Goal: Information Seeking & Learning: Learn about a topic

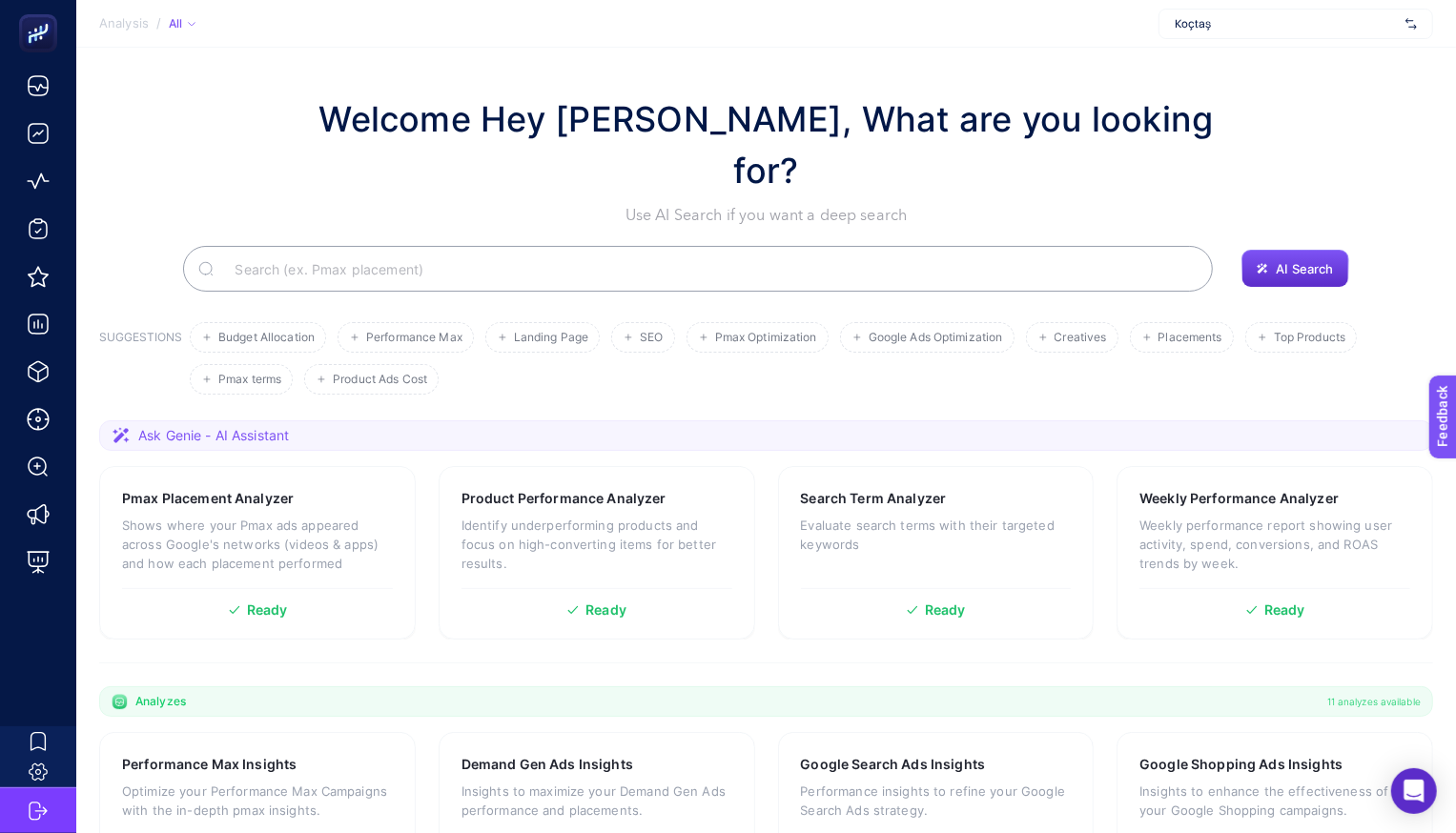
click at [1249, 26] on span "Koçtaş" at bounding box center [1286, 23] width 223 height 15
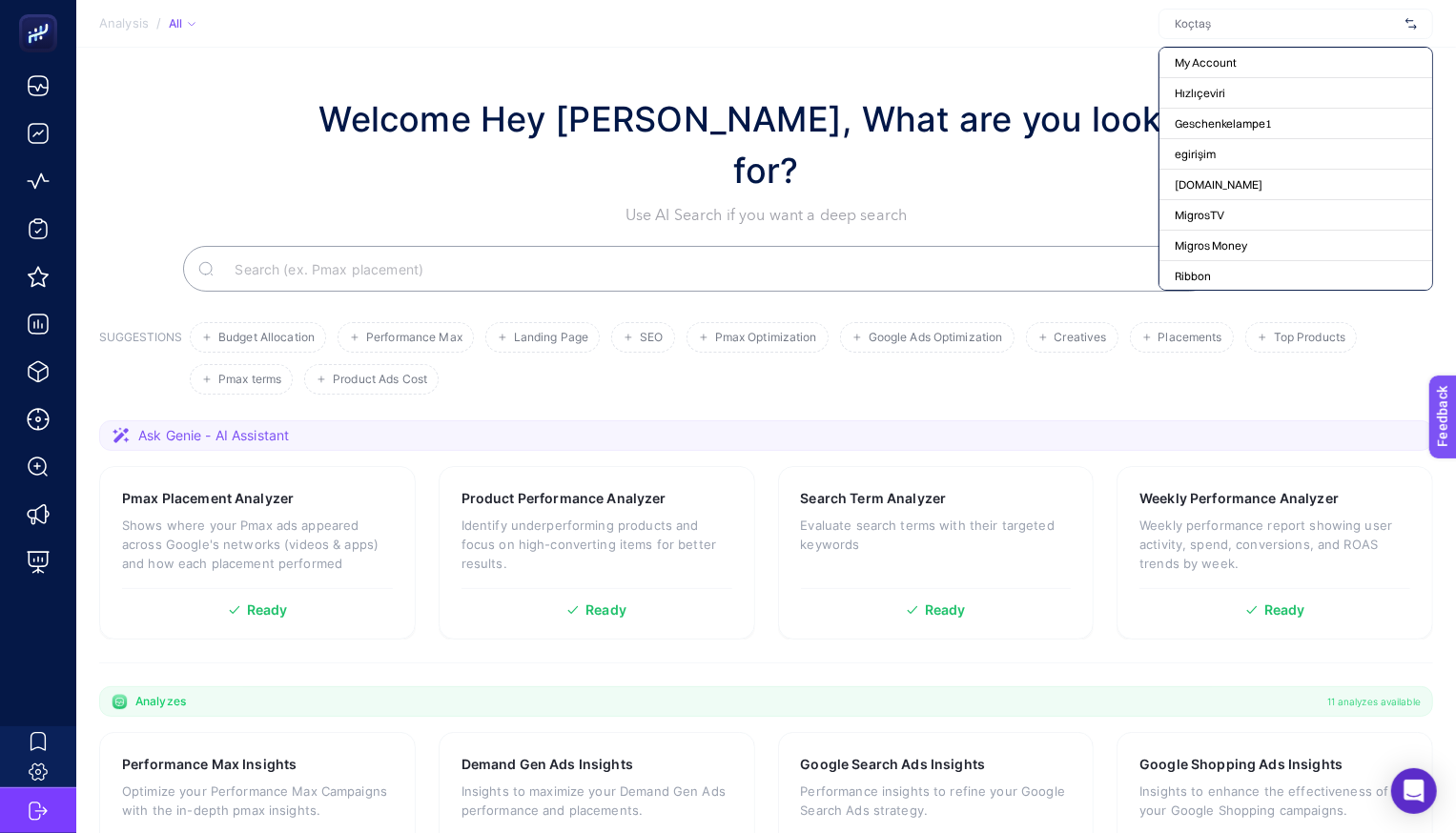
click at [981, 33] on section "Analysis / All My Account Hızlıçeviri Geschenkelampe1 egirişim [DOMAIN_NAME] Mi…" at bounding box center [766, 24] width 1379 height 48
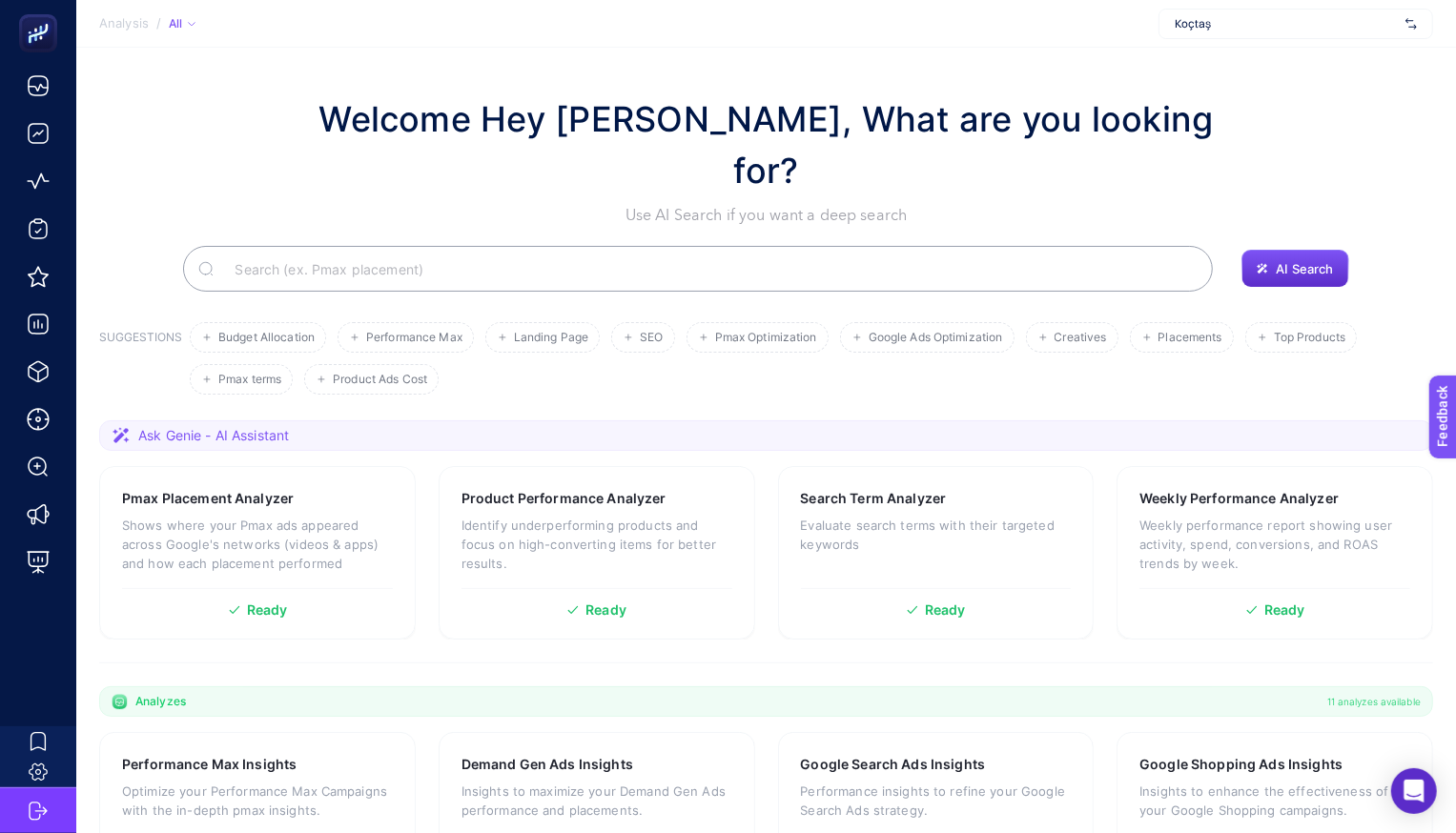
click at [425, 243] on input "Search" at bounding box center [709, 269] width 979 height 54
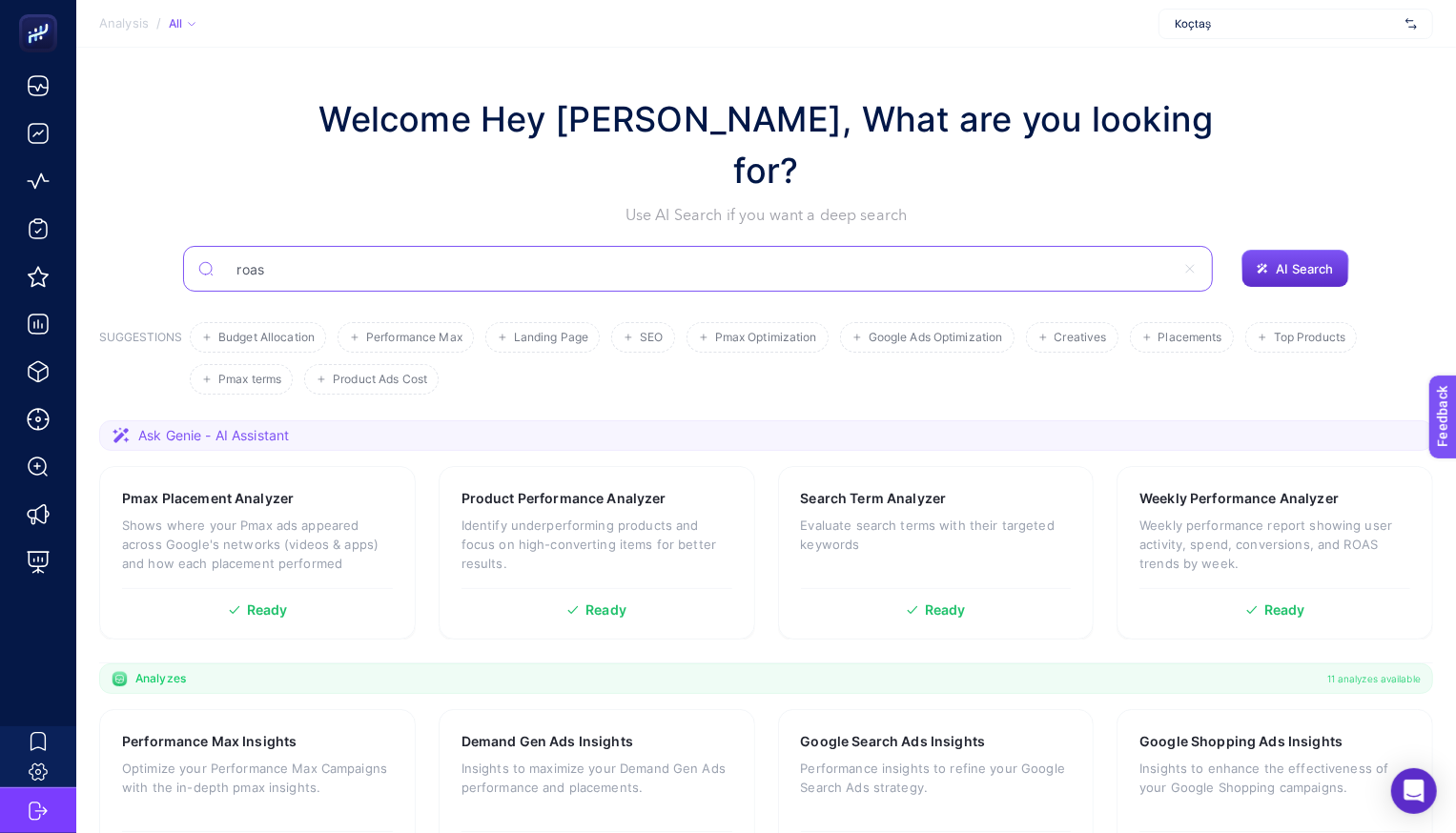
type input "roas"
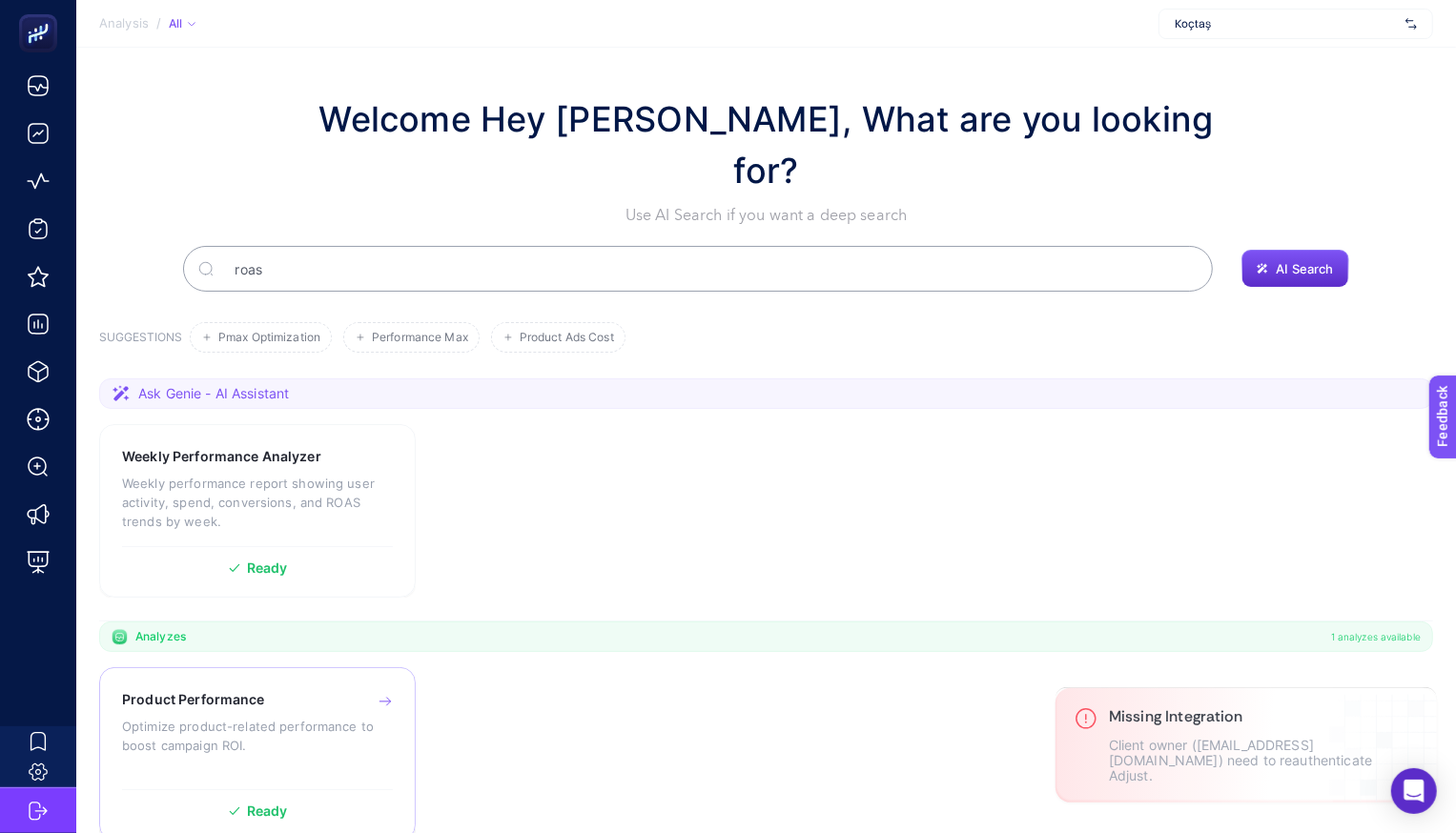
click at [247, 690] on div "Product Performance Optimize product-related performance to boost campaign ROI." at bounding box center [258, 735] width 271 height 89
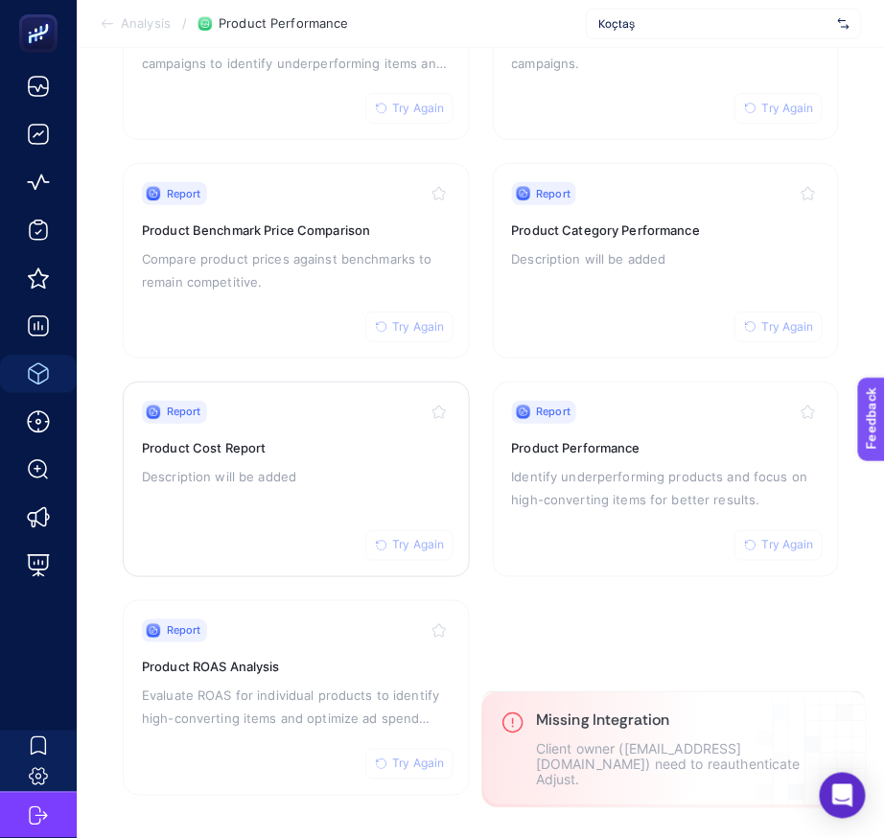
click at [338, 440] on h3 "Product Cost Report" at bounding box center [296, 448] width 309 height 19
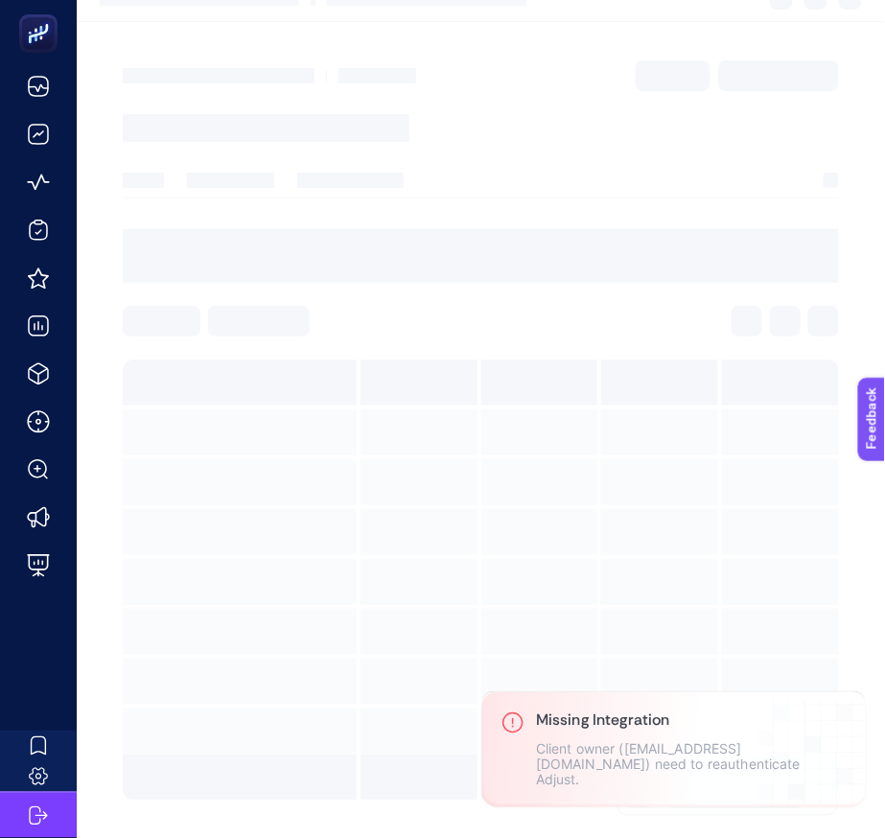
click at [338, 441] on section at bounding box center [481, 580] width 716 height 441
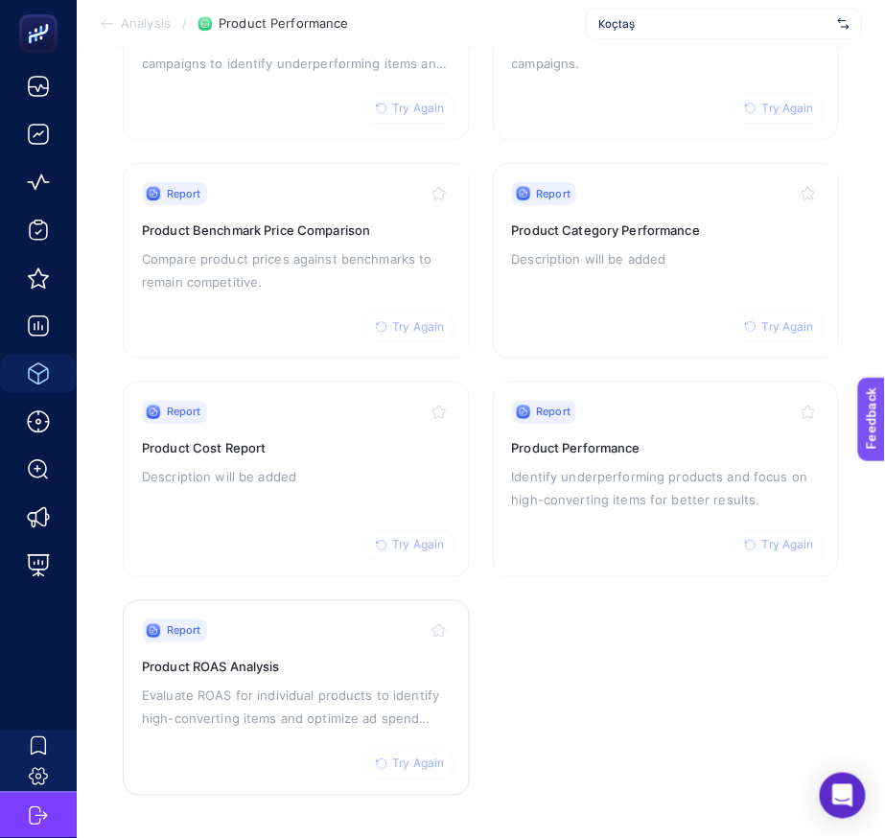
click at [257, 648] on div "Report Try Again Product ROAS Analysis Evaluate ROAS for individual products to…" at bounding box center [296, 697] width 309 height 157
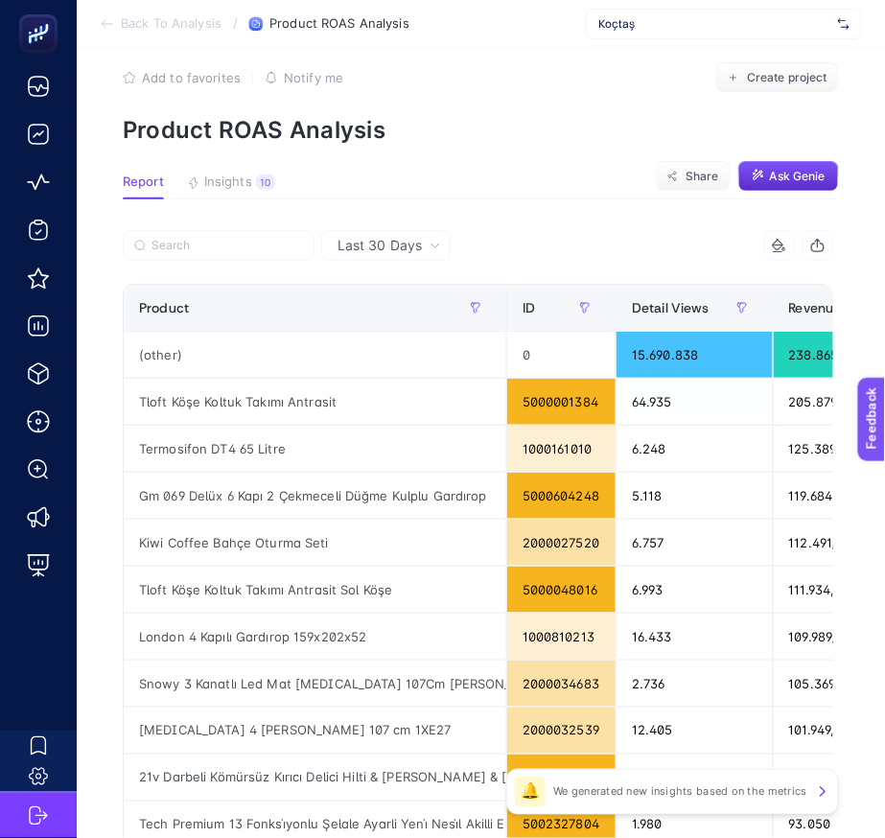
scroll to position [10, 0]
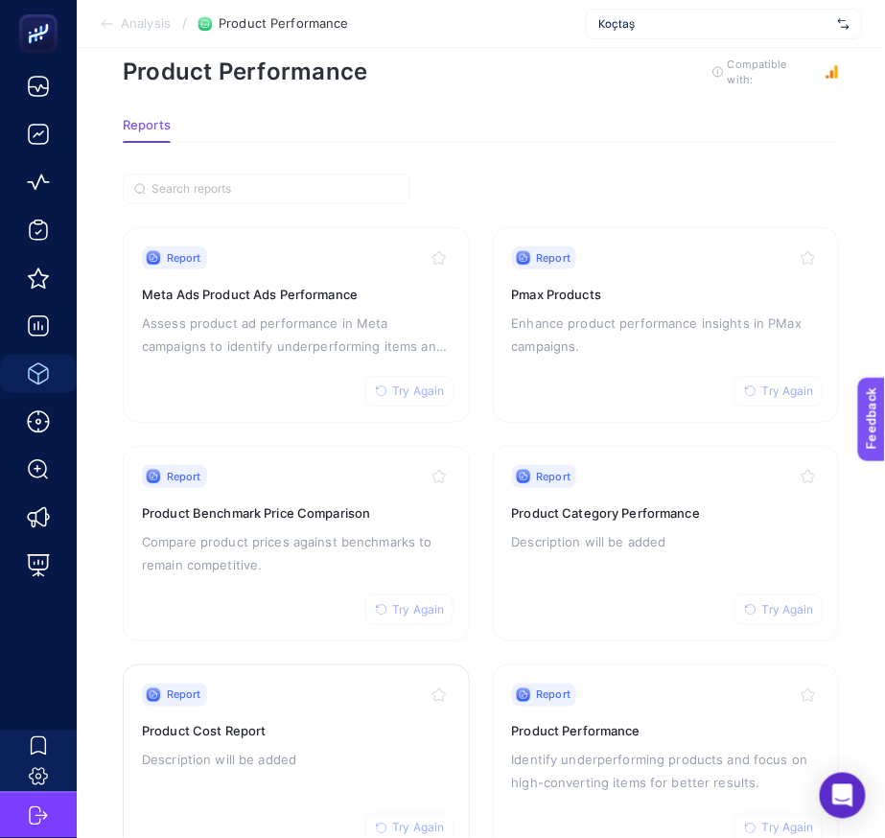
scroll to position [21, 0]
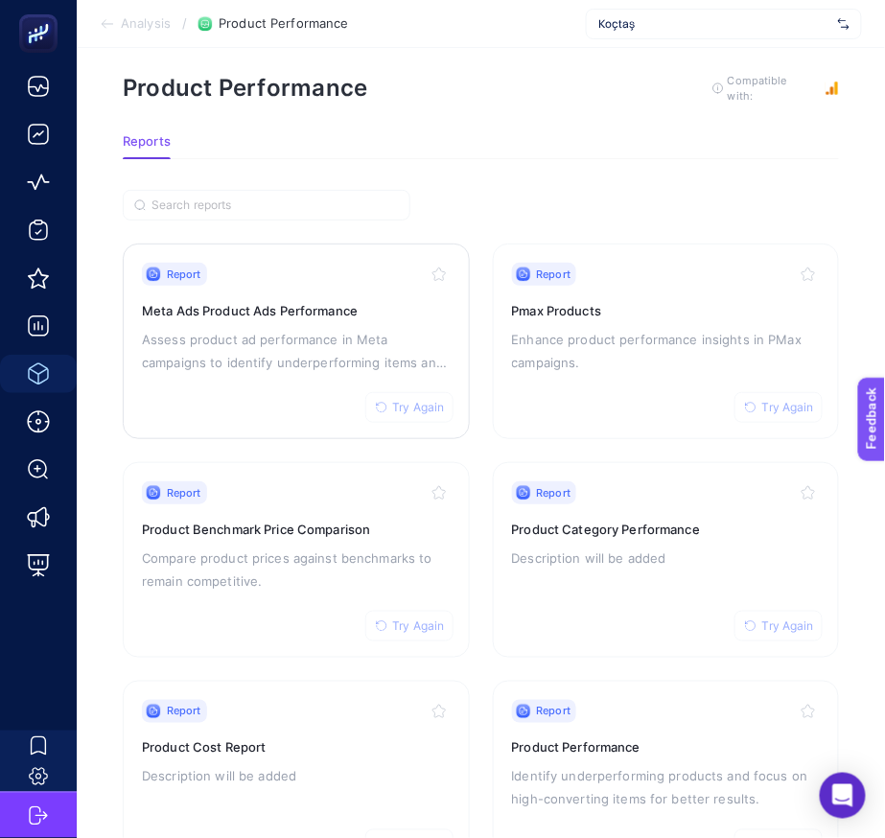
click at [322, 318] on div "Report Try Again Meta Ads Product Ads Performance Assess product ad performance…" at bounding box center [296, 341] width 309 height 157
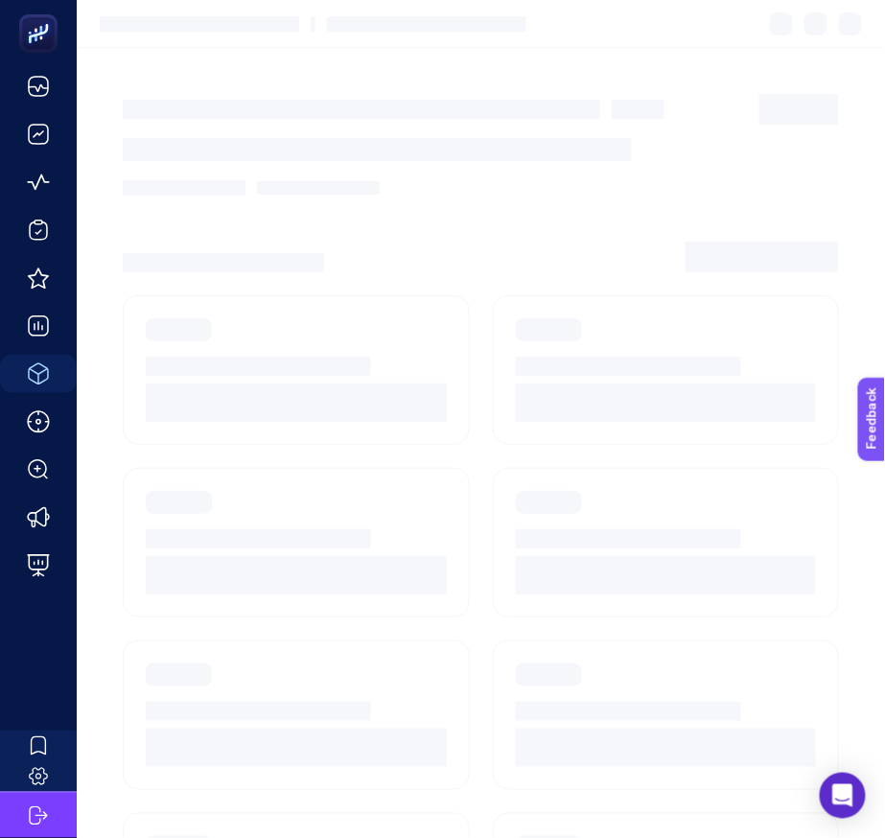
scroll to position [21, 0]
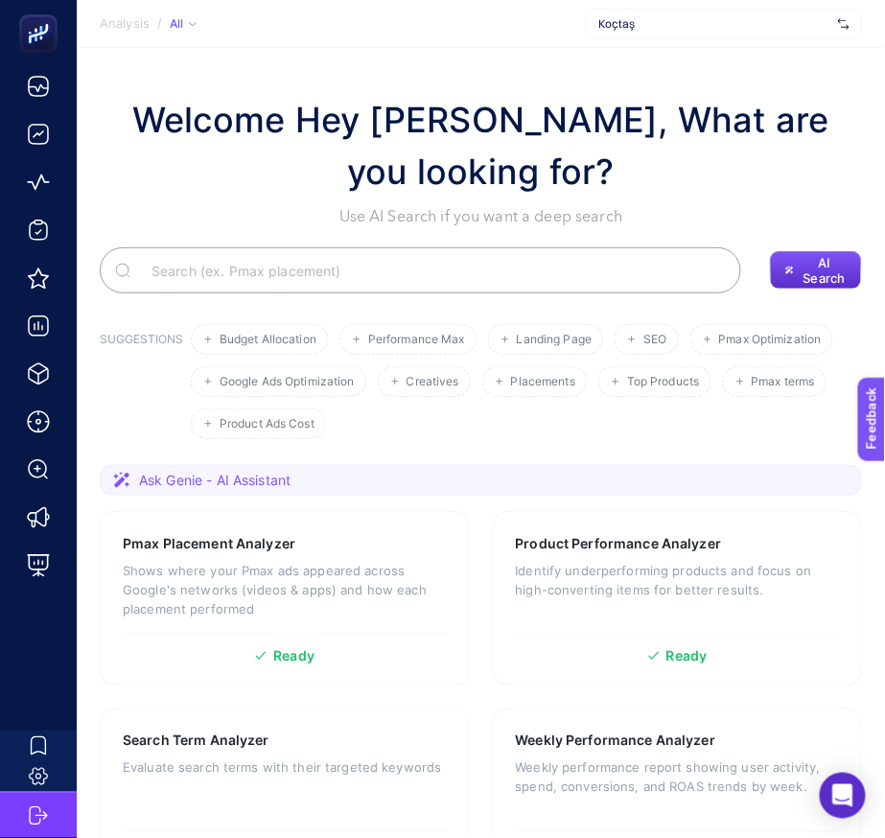
click at [299, 268] on input "Search" at bounding box center [431, 271] width 590 height 54
type input "roas"
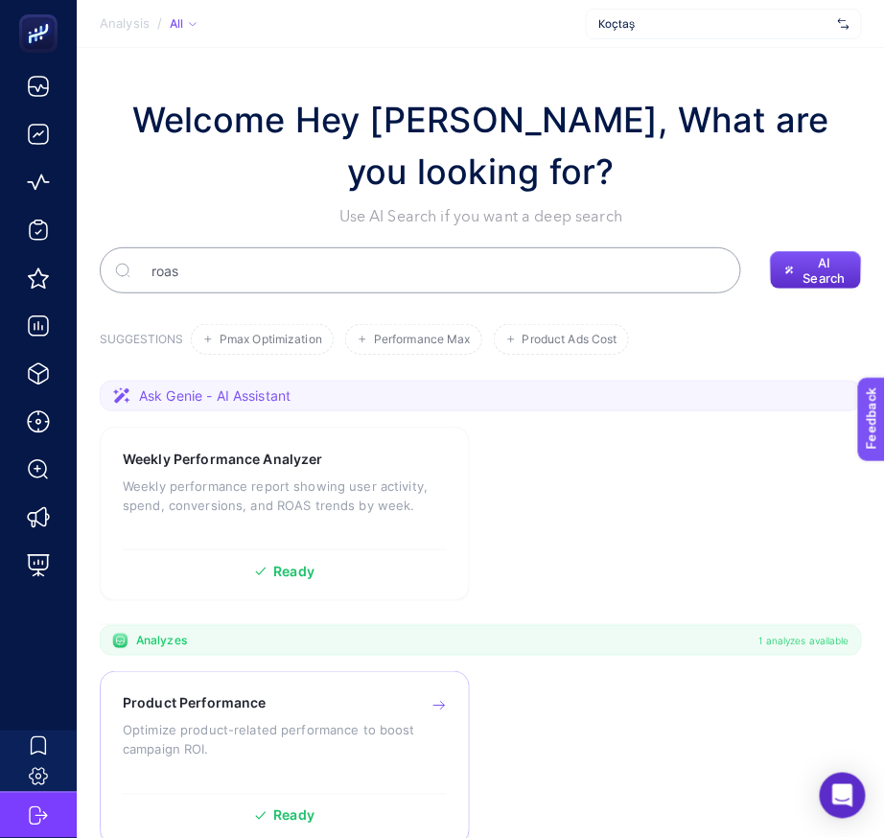
click at [260, 706] on h3 "Product Performance" at bounding box center [195, 703] width 144 height 19
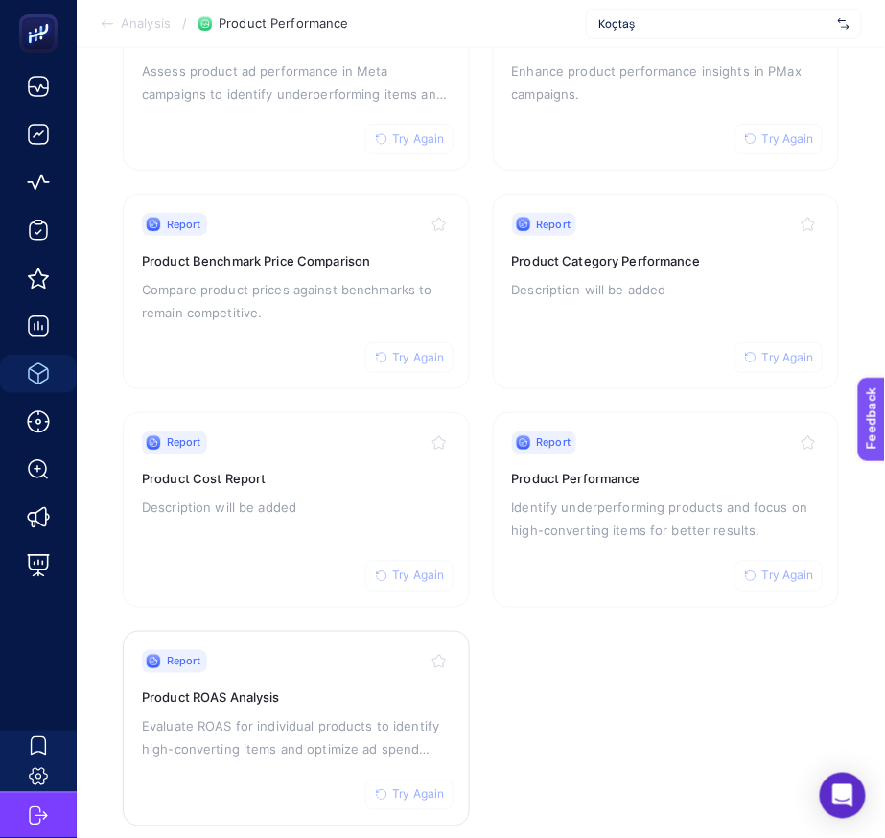
click at [293, 671] on div "Report Try Again Product ROAS Analysis Evaluate ROAS for individual products to…" at bounding box center [296, 728] width 309 height 157
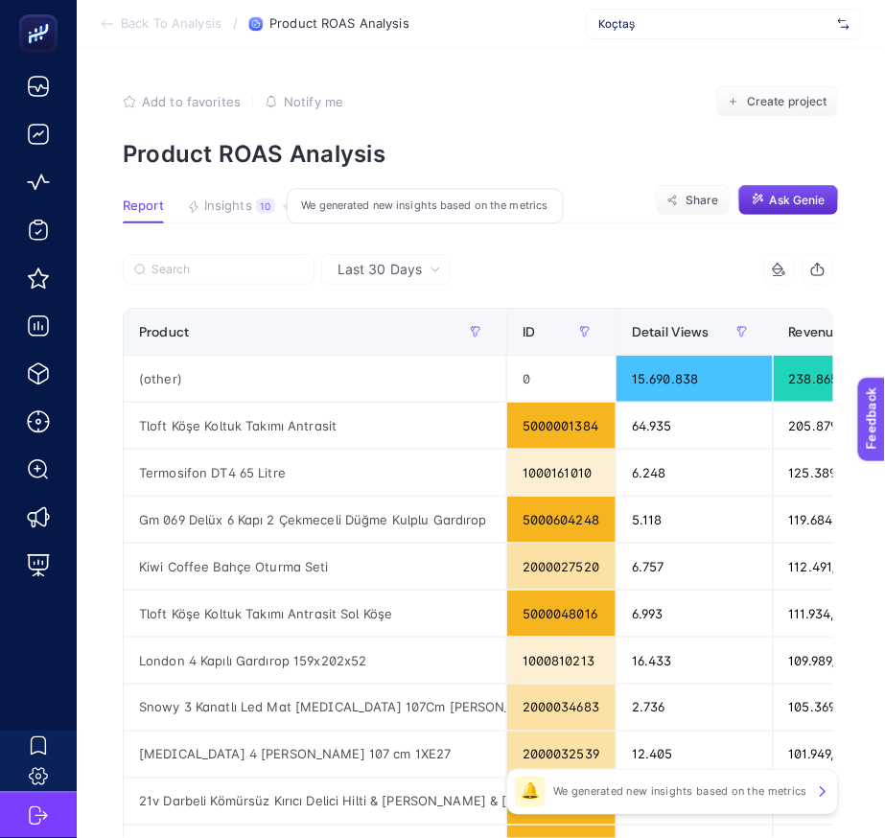
click at [244, 217] on button "Insights 10 We generated new insights based on the metrics" at bounding box center [231, 210] width 88 height 25
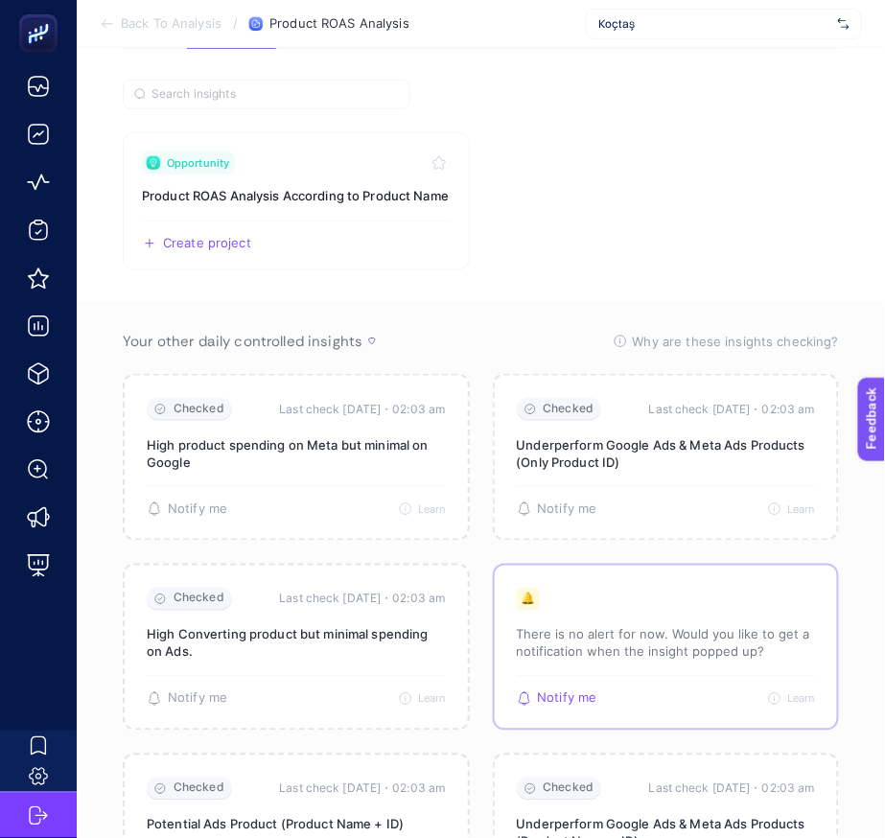
scroll to position [174, 28]
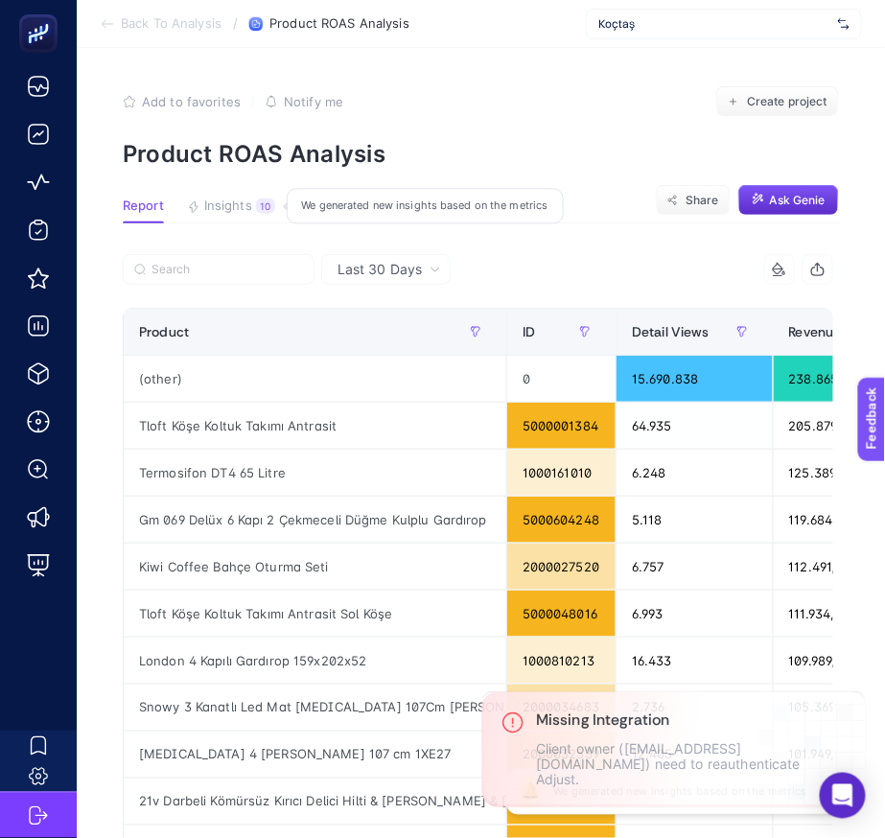
click at [237, 198] on span "Insights" at bounding box center [228, 205] width 48 height 15
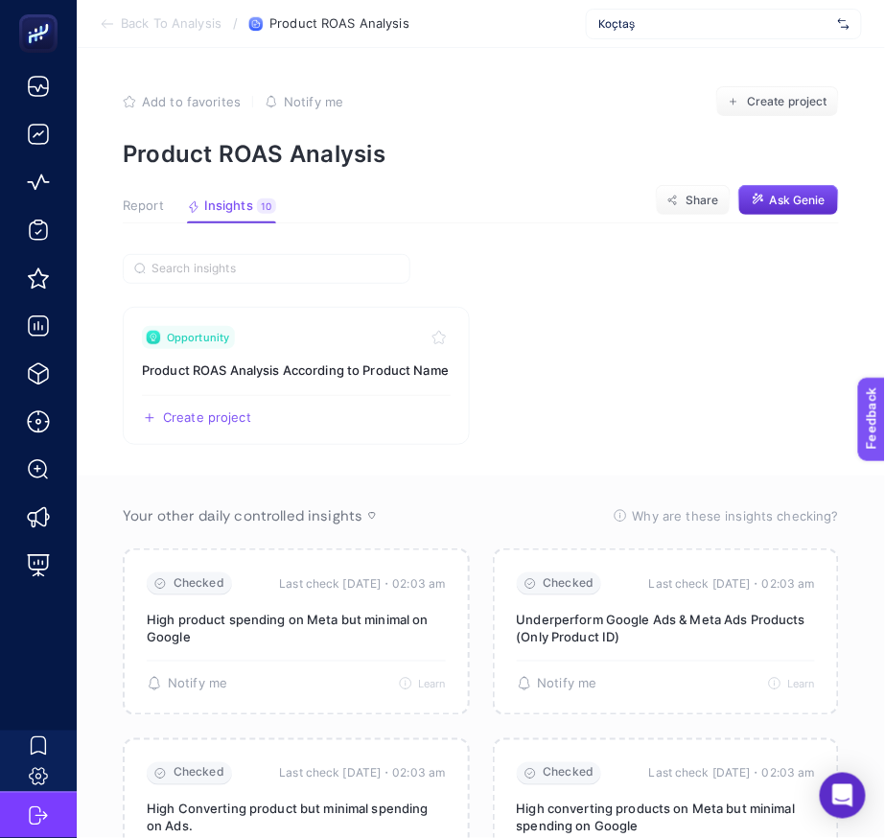
click at [611, 347] on section "Opportunity Product ROAS Analysis According to Product Name Create project Share" at bounding box center [481, 376] width 716 height 138
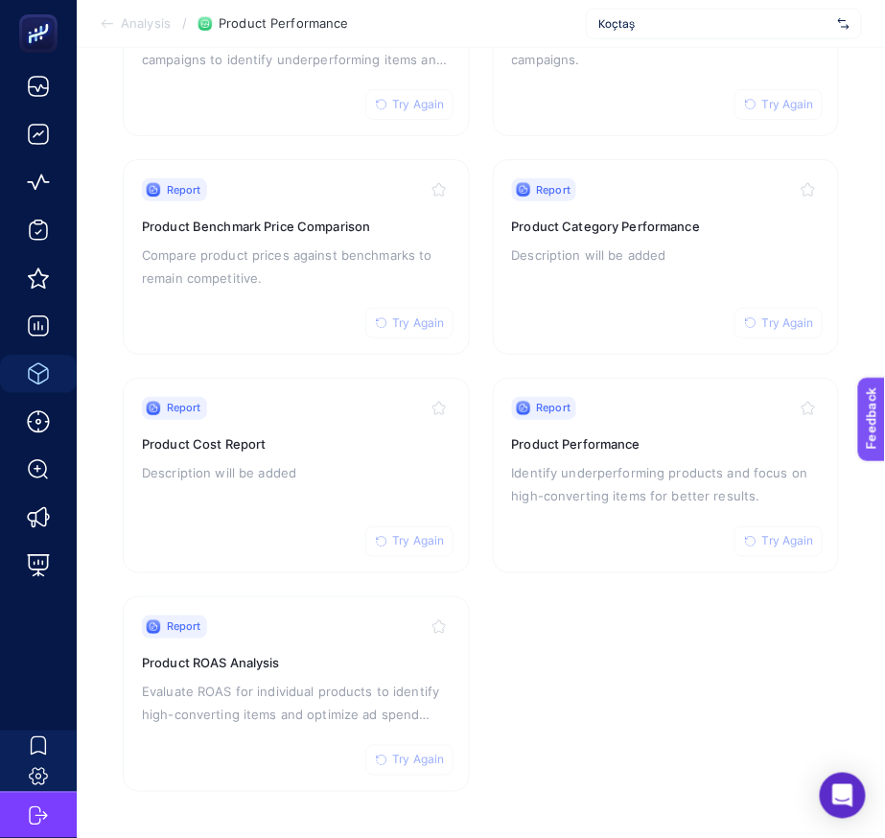
scroll to position [320, 0]
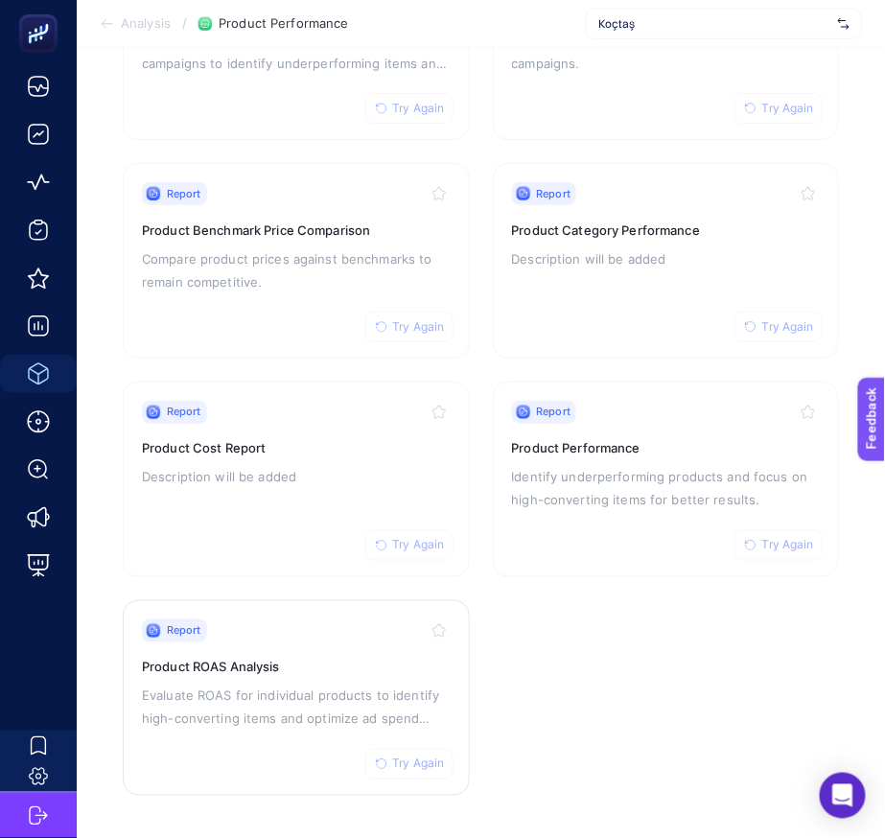
click at [399, 759] on span "Try Again" at bounding box center [419, 763] width 52 height 15
click at [341, 631] on div "Report Try Again" at bounding box center [296, 630] width 309 height 23
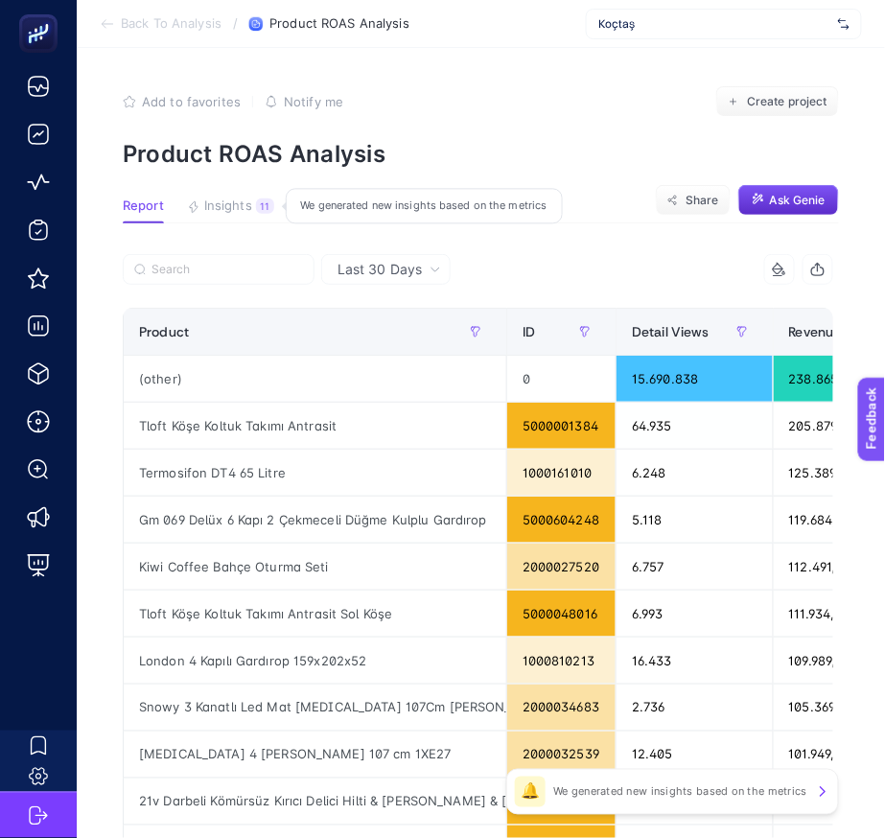
click at [243, 212] on span "Insights" at bounding box center [228, 205] width 48 height 15
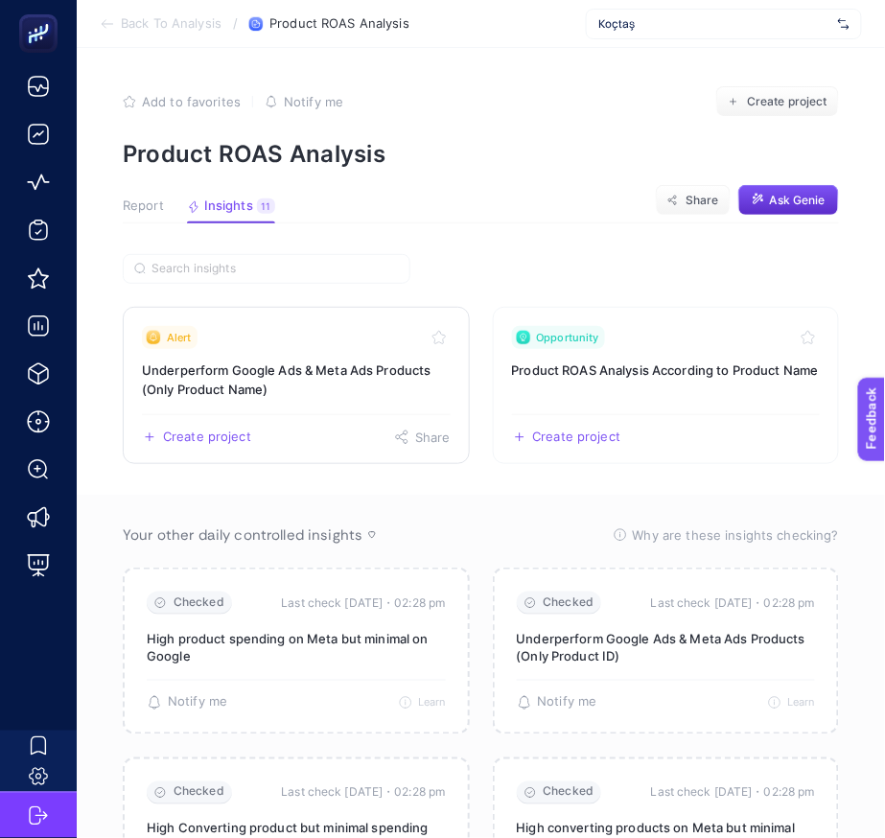
click at [336, 363] on h3 "Underperform Google Ads & Meta Ads Products (Only Product Name)" at bounding box center [296, 380] width 309 height 38
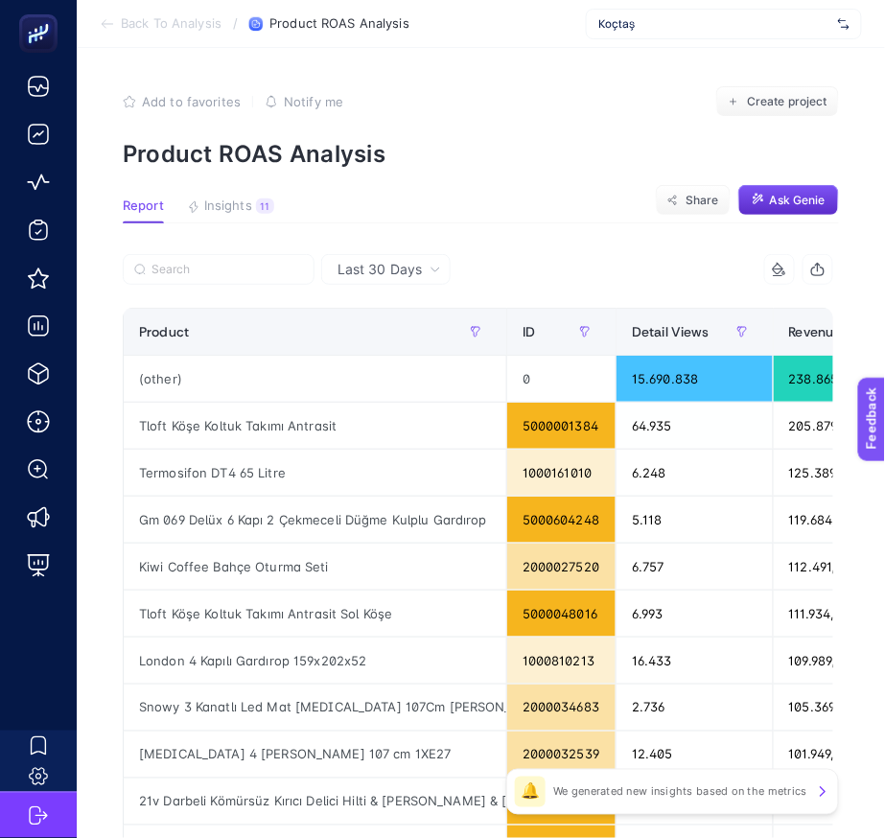
click at [700, 24] on span "Koçtaş" at bounding box center [714, 23] width 232 height 15
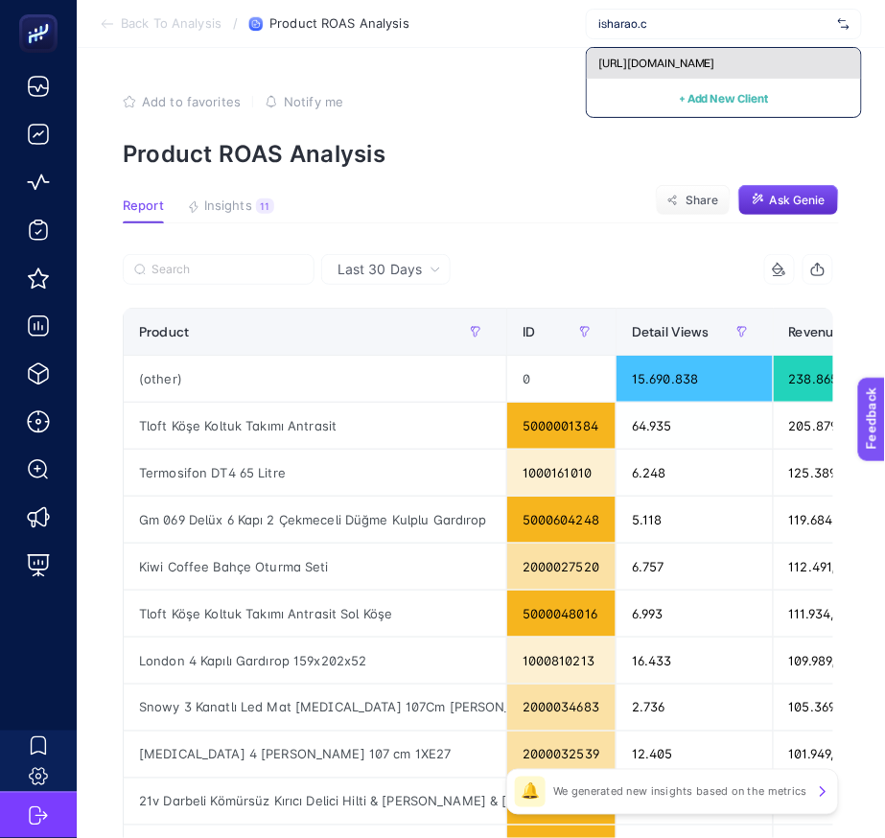
type input "isharao.c"
click at [740, 66] on div "[URL][DOMAIN_NAME]" at bounding box center [724, 63] width 274 height 31
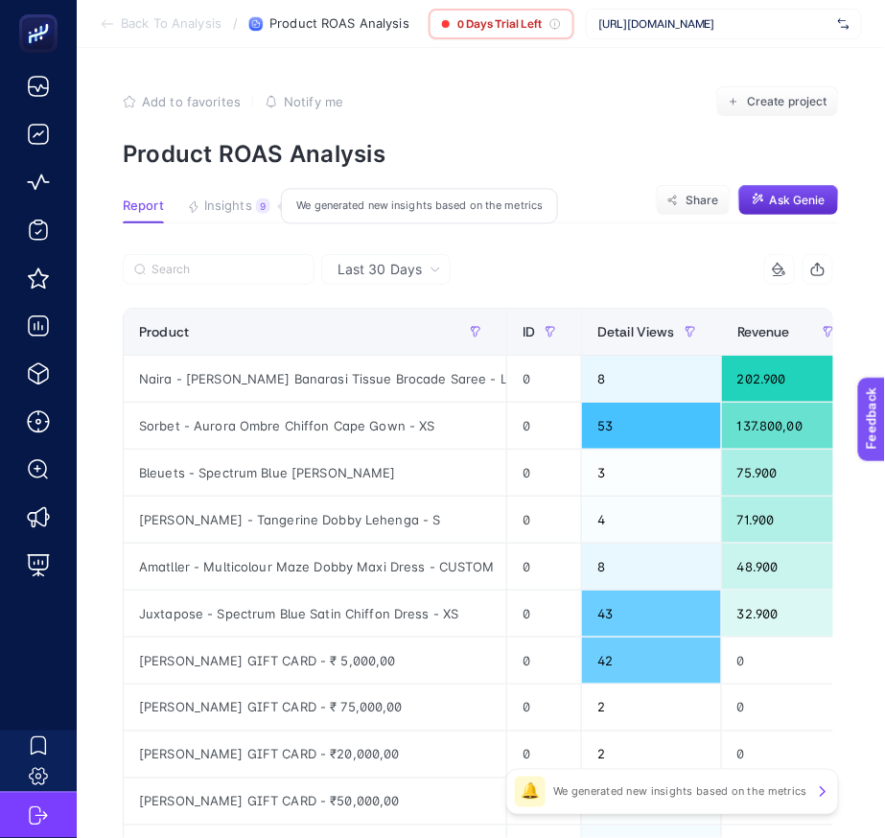
click at [224, 207] on span "Insights" at bounding box center [228, 205] width 48 height 15
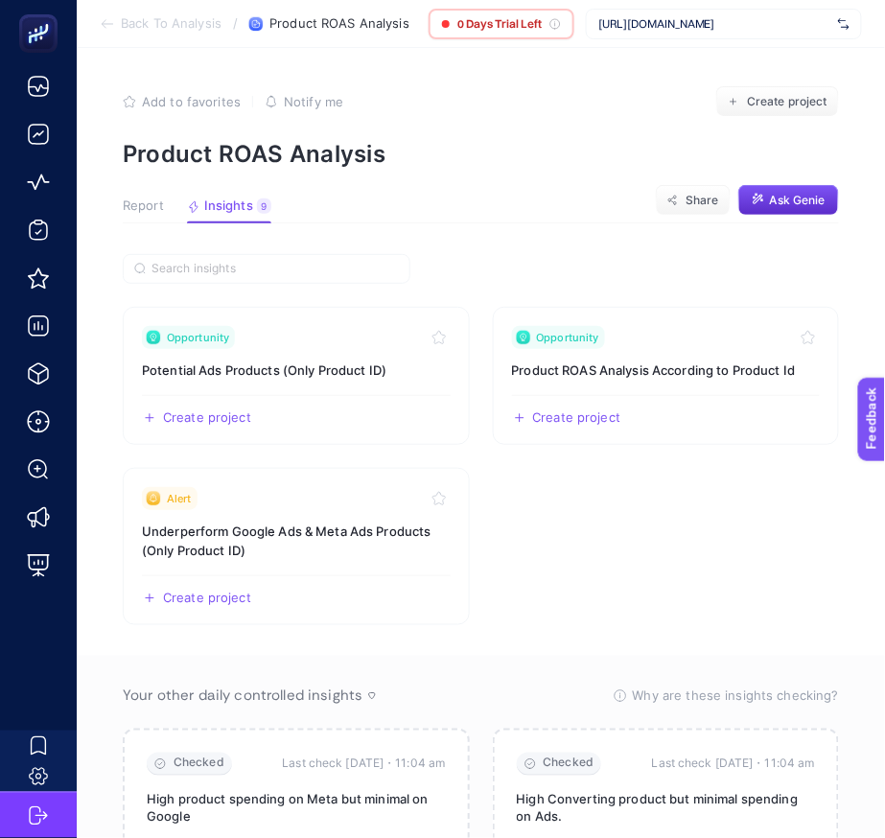
click at [169, 27] on span "Back To Analysis" at bounding box center [171, 23] width 101 height 15
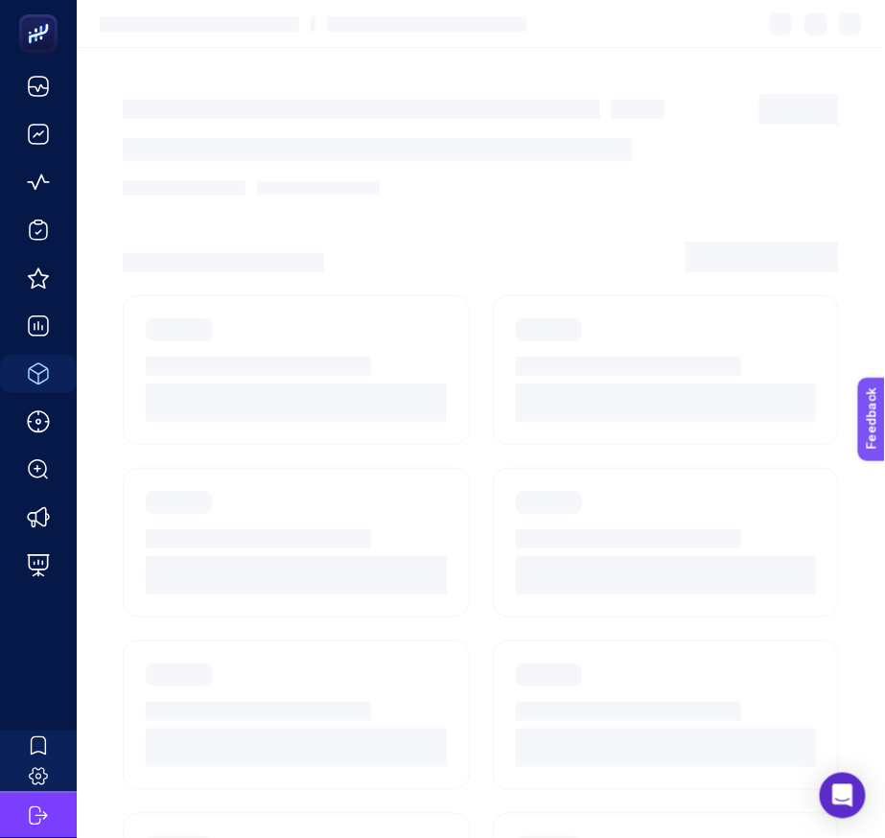
scroll to position [320, 0]
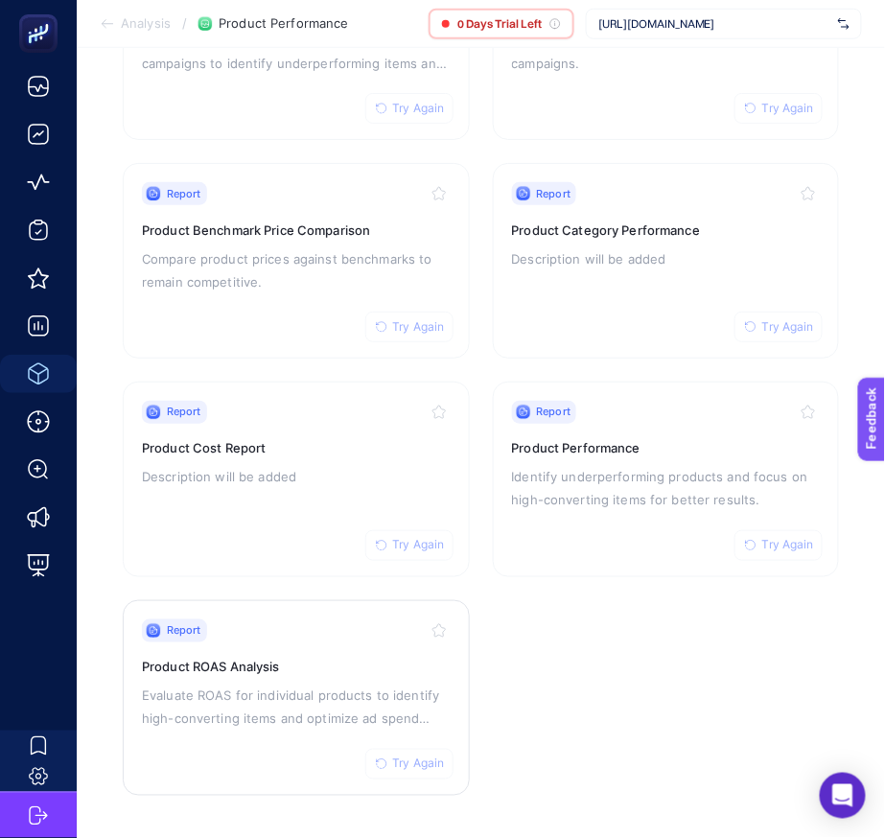
click at [418, 765] on span "Try Again" at bounding box center [419, 763] width 52 height 15
click at [352, 658] on h3 "Product ROAS Analysis" at bounding box center [296, 667] width 309 height 19
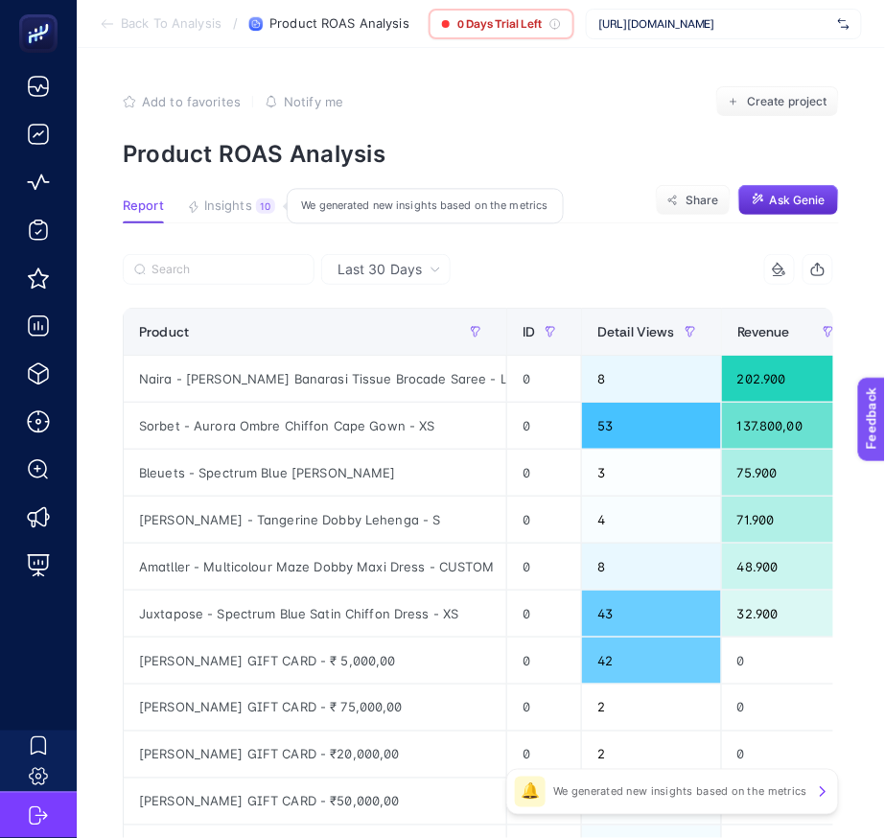
click at [255, 216] on button "Insights 10 We generated new insights based on the metrics" at bounding box center [231, 210] width 88 height 25
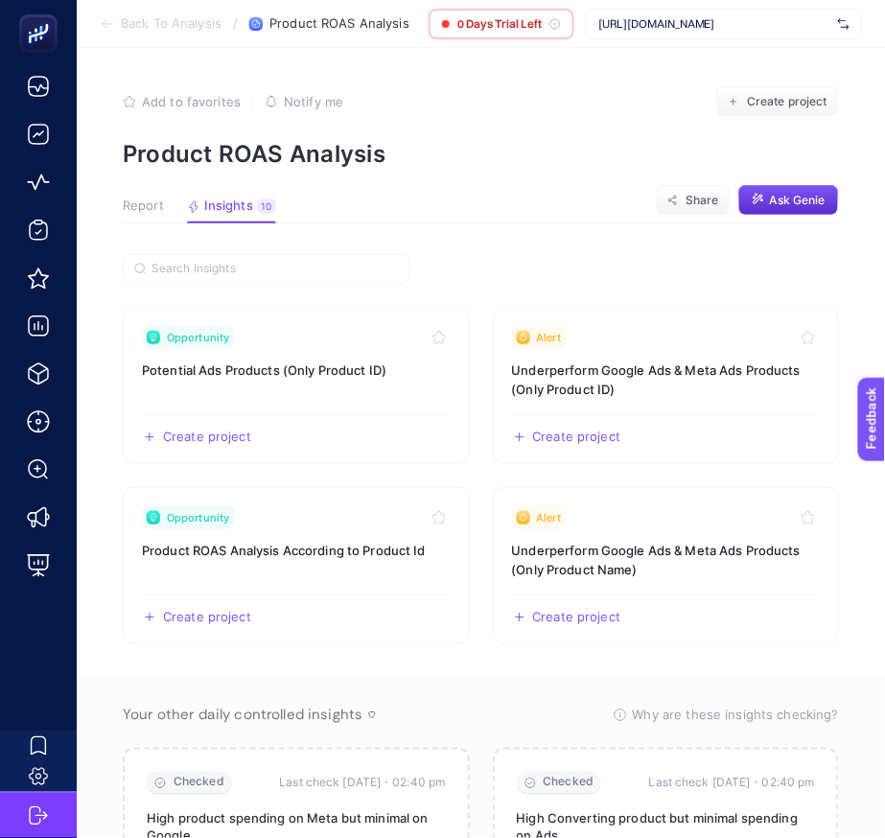
click at [678, 31] on span "[URL][DOMAIN_NAME]" at bounding box center [714, 23] width 232 height 15
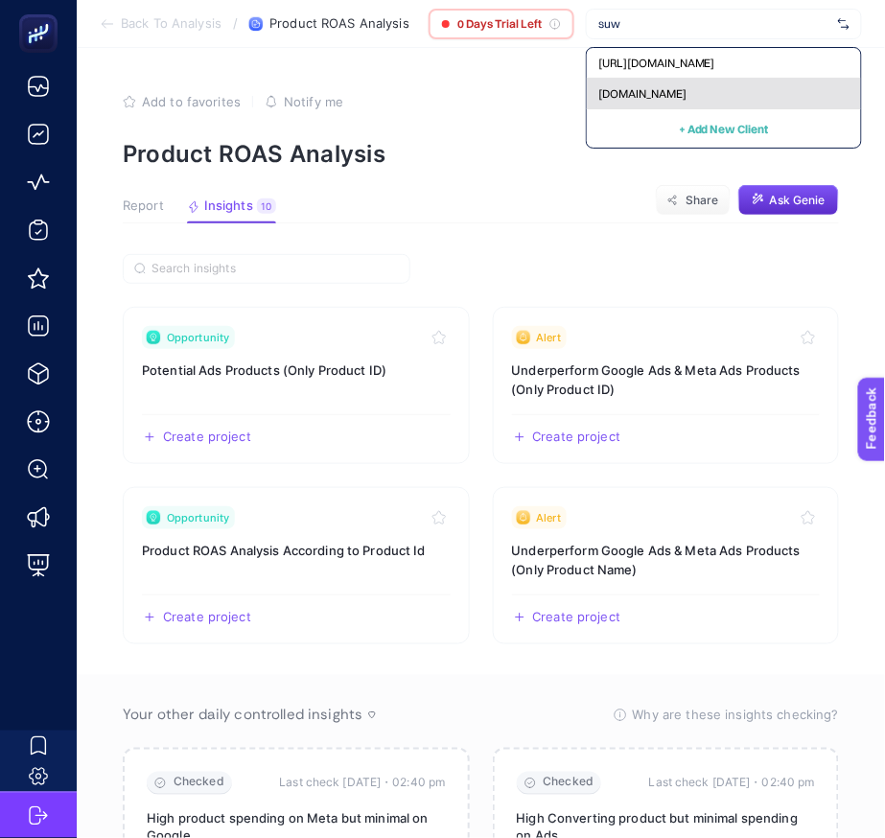
type input "suw"
click at [637, 81] on div "[DOMAIN_NAME]" at bounding box center [724, 94] width 274 height 31
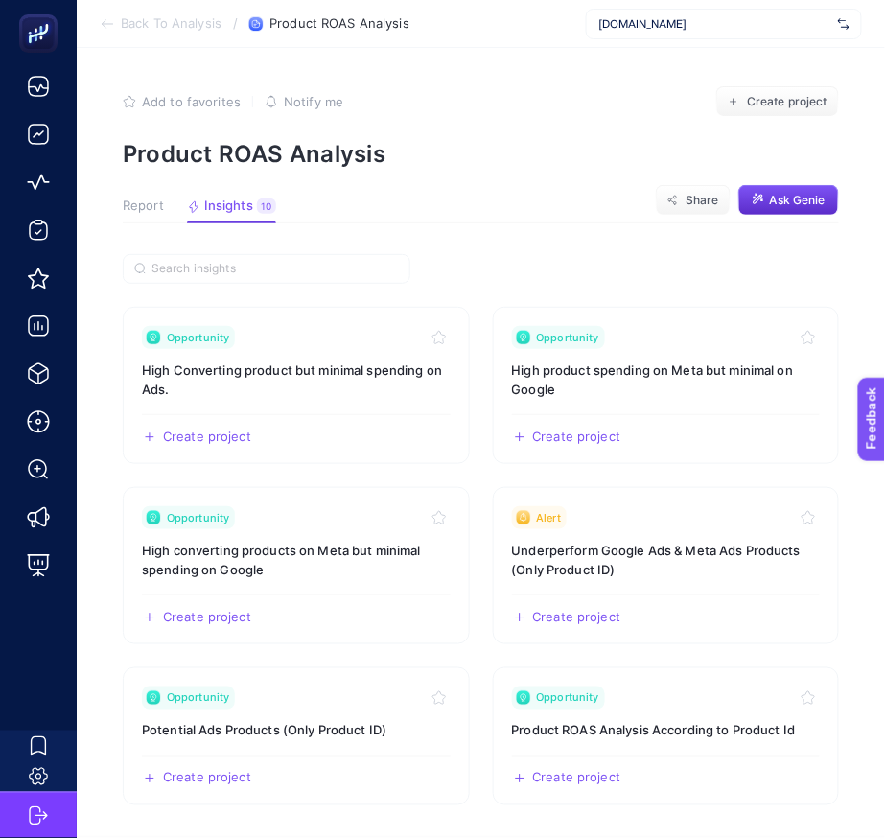
scroll to position [320, 0]
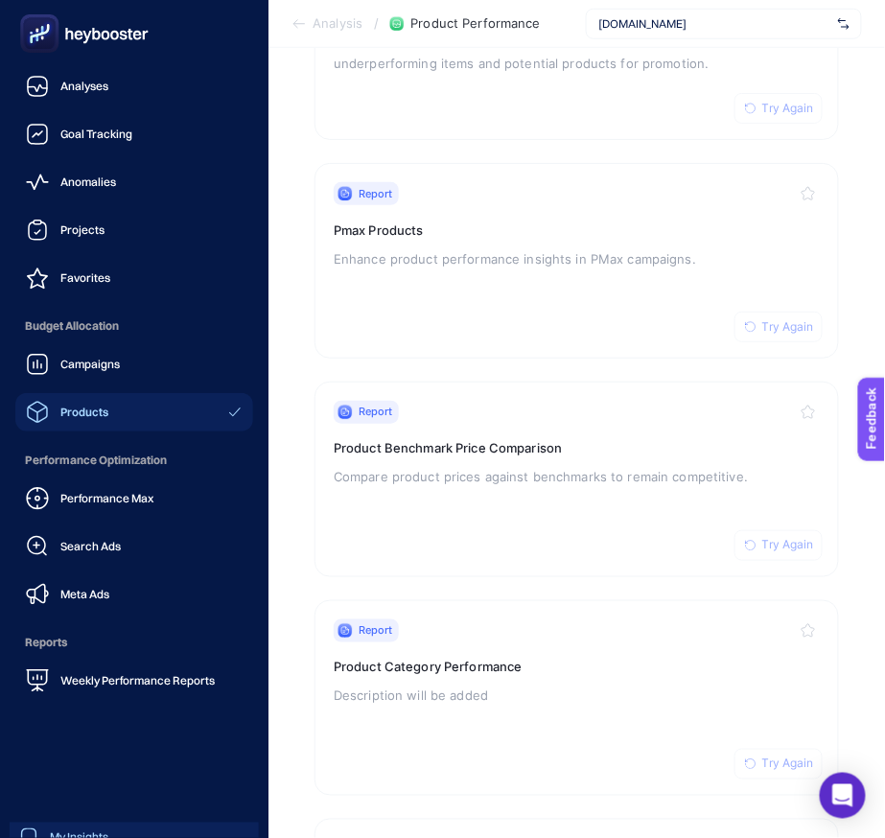
click at [119, 829] on link "My Insights" at bounding box center [134, 838] width 249 height 31
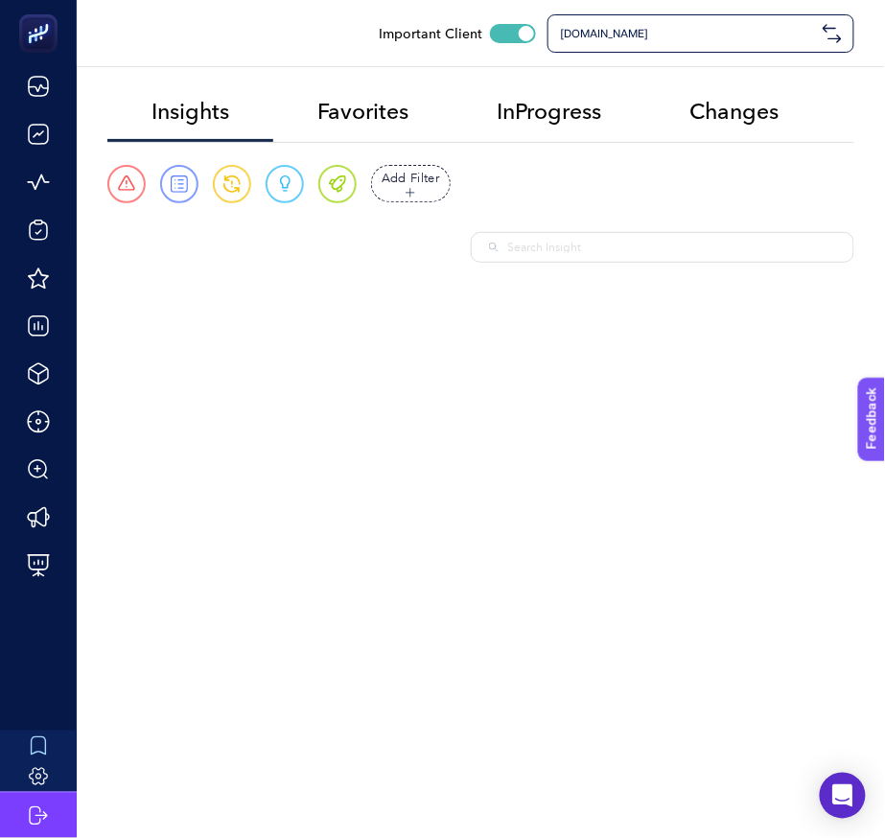
click at [656, 245] on input "text" at bounding box center [672, 247] width 328 height 17
paste input "mpaign Details of A"
type input "mpaign Details of A"
click at [338, 315] on p "Campaign Details of All Channels" at bounding box center [413, 327] width 514 height 26
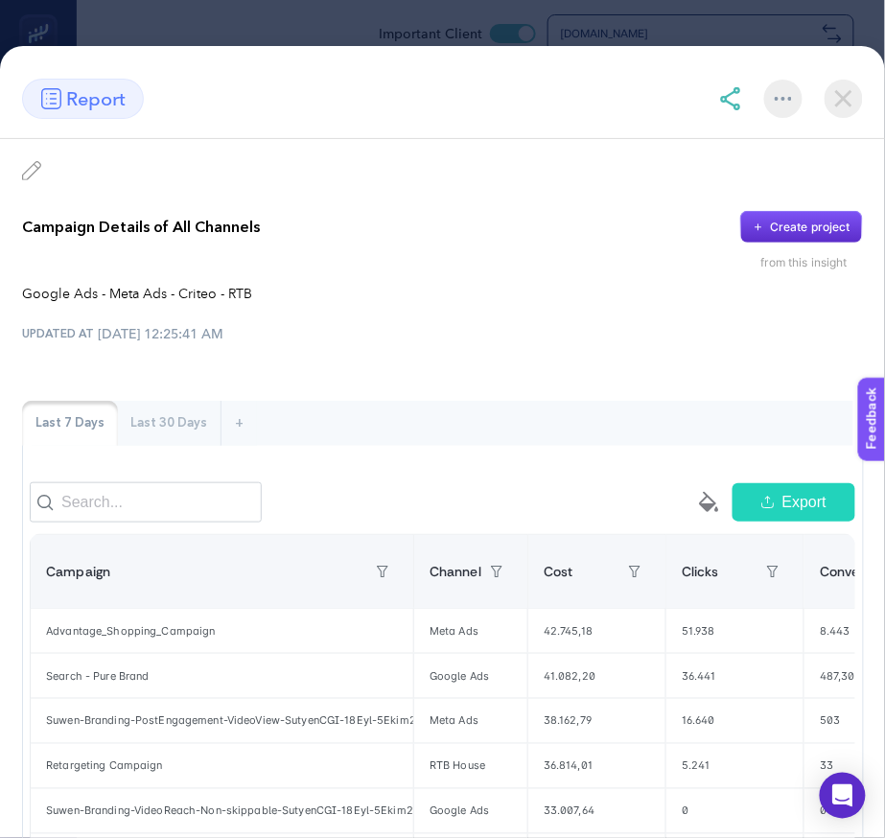
click at [853, 100] on img at bounding box center [844, 99] width 38 height 38
click at [691, 14] on div "[DOMAIN_NAME]" at bounding box center [700, 33] width 307 height 38
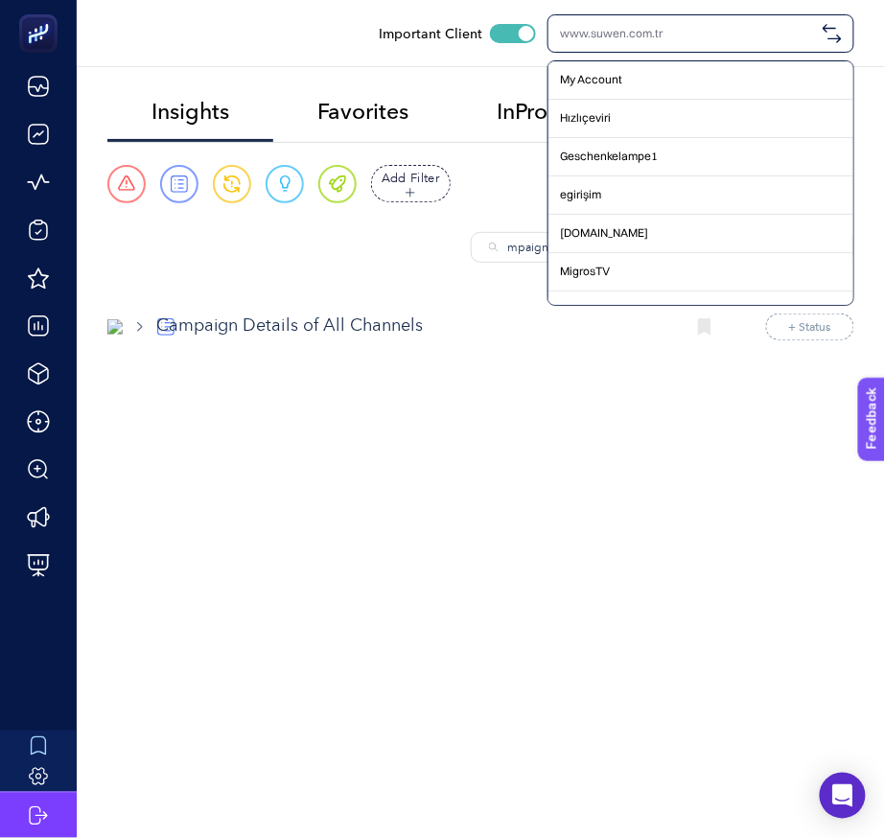
click at [664, 42] on div at bounding box center [700, 33] width 307 height 38
click at [507, 459] on div "Important Client My Account Hızlıçeviri Geschenkelampe1 egirişim [DOMAIN_NAME] …" at bounding box center [442, 419] width 885 height 838
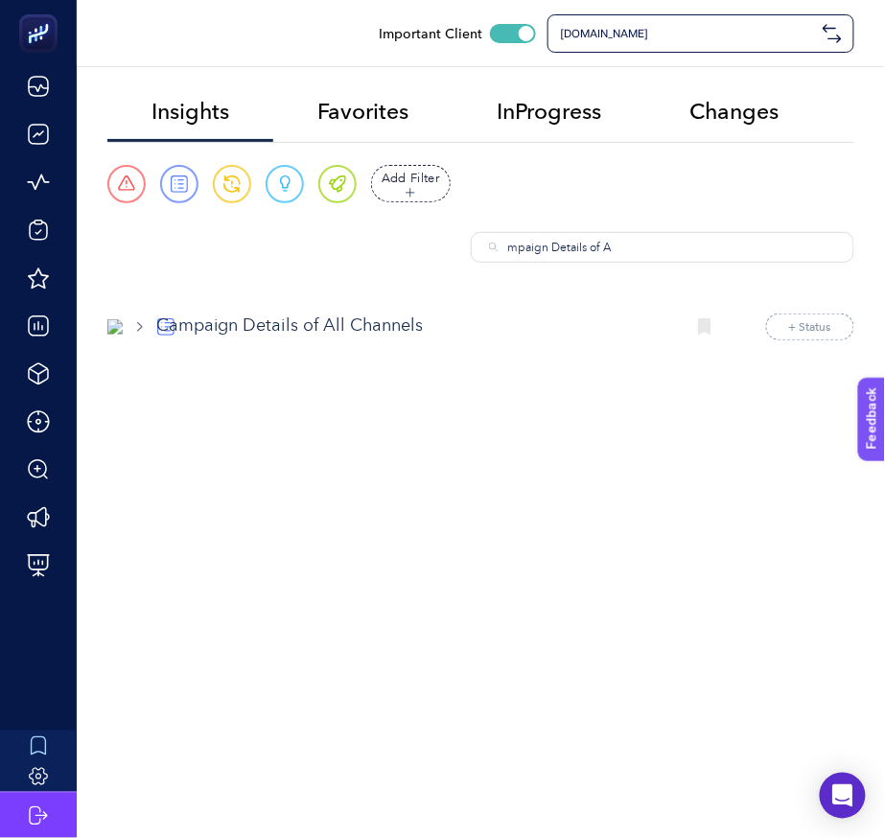
click at [594, 255] on input "mpaign Details of A" at bounding box center [672, 247] width 328 height 17
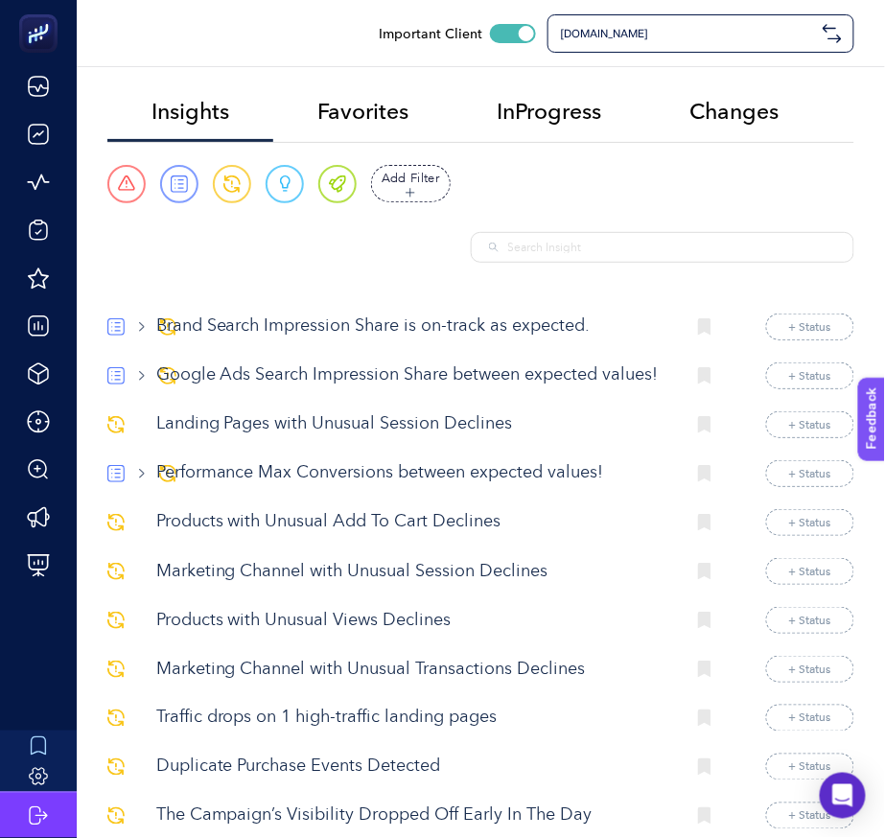
click at [608, 250] on input "text" at bounding box center [672, 247] width 328 height 17
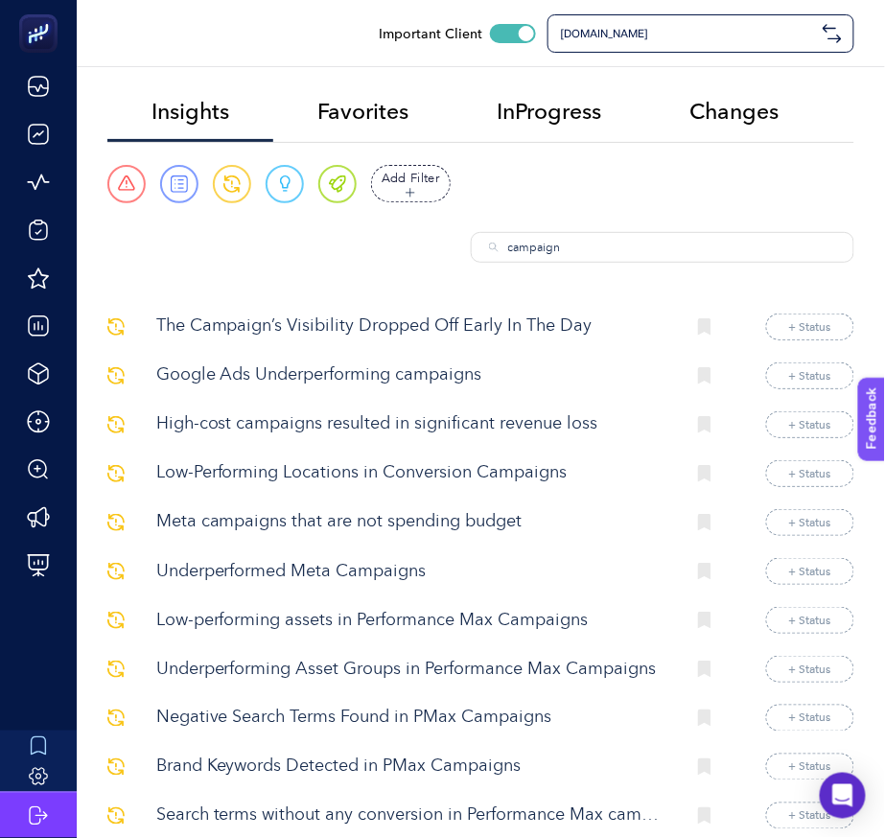
paste input "Campaign Details of All Channels"
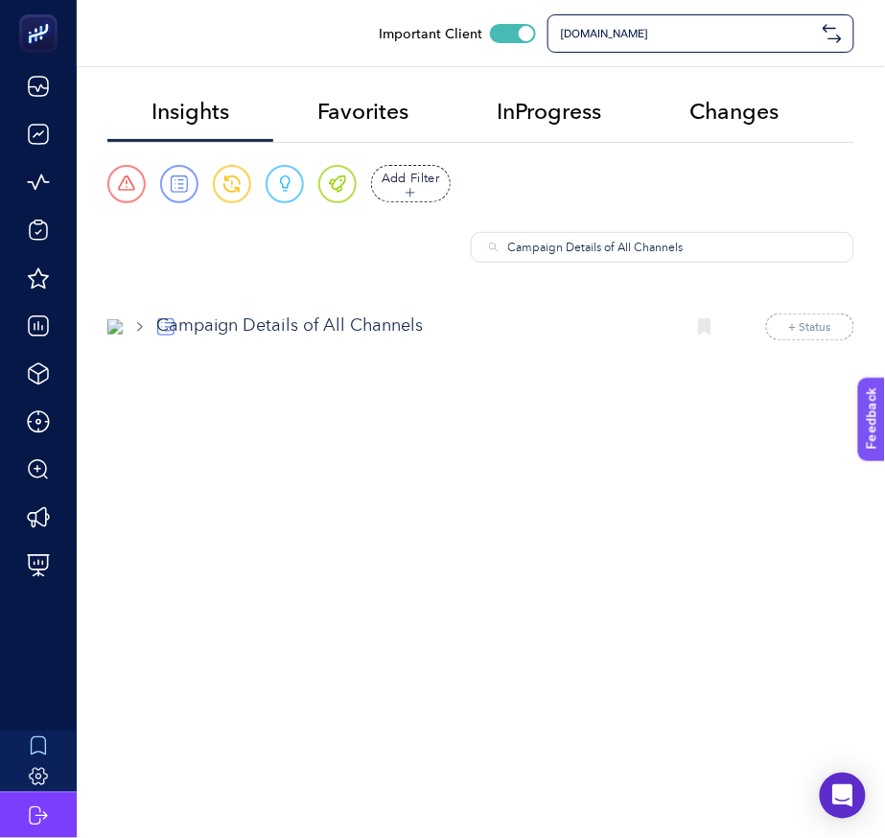
type input "Campaign Details of All Channels"
click at [408, 320] on p "Campaign Details of All Channels" at bounding box center [413, 327] width 514 height 26
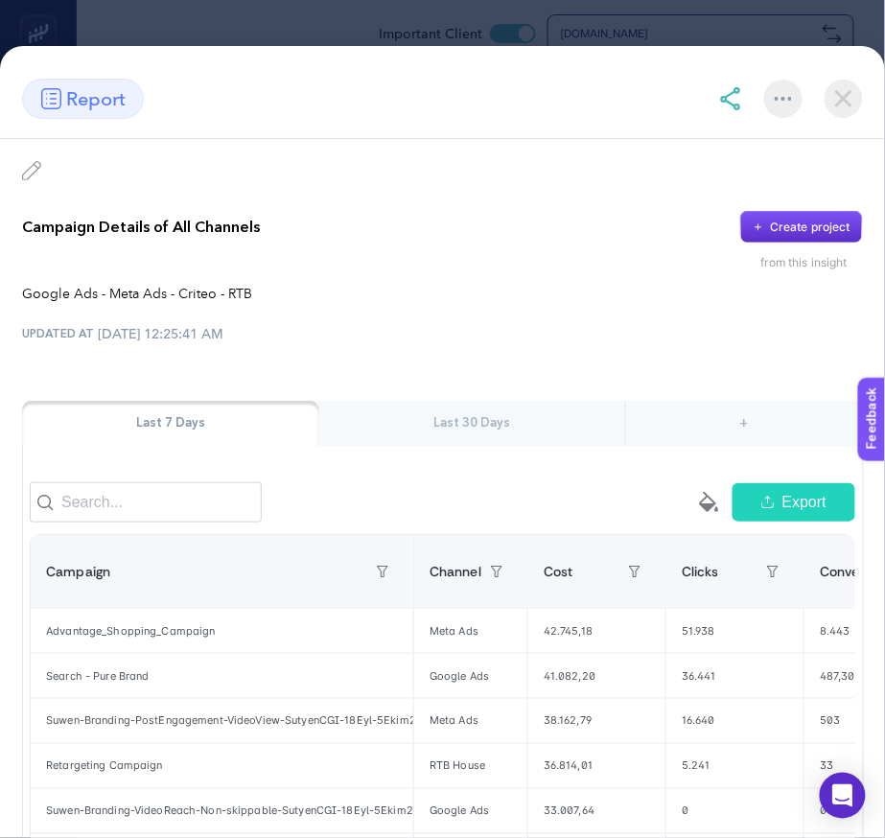
click at [531, 419] on div "Last 30 Days" at bounding box center [471, 423] width 305 height 45
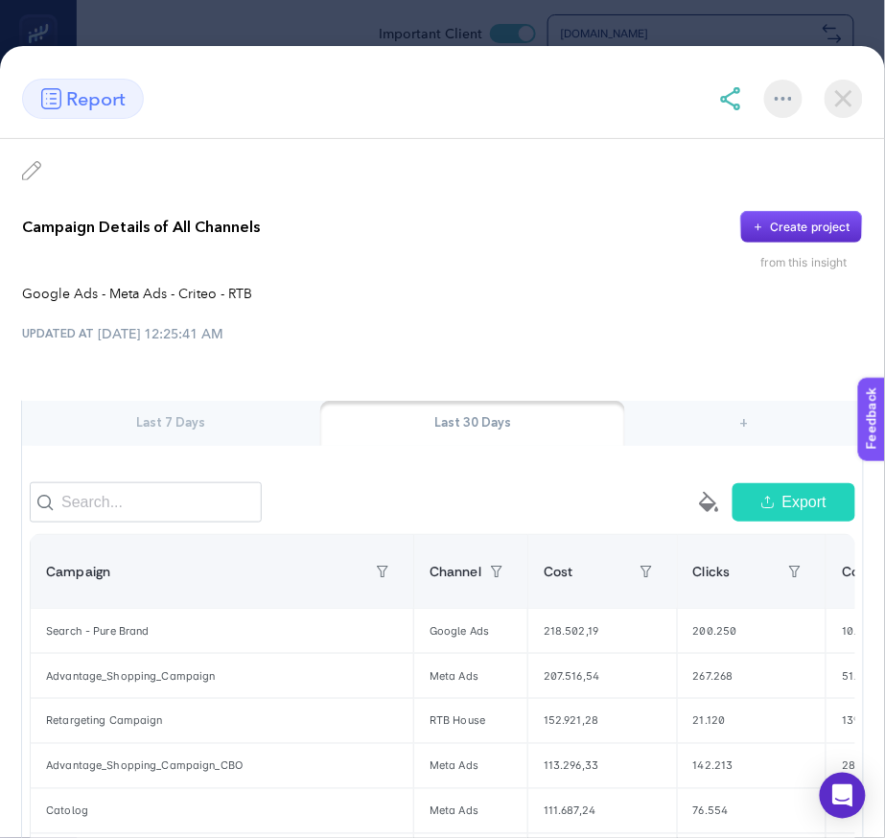
click at [256, 413] on div "Last 7 Days" at bounding box center [171, 423] width 298 height 45
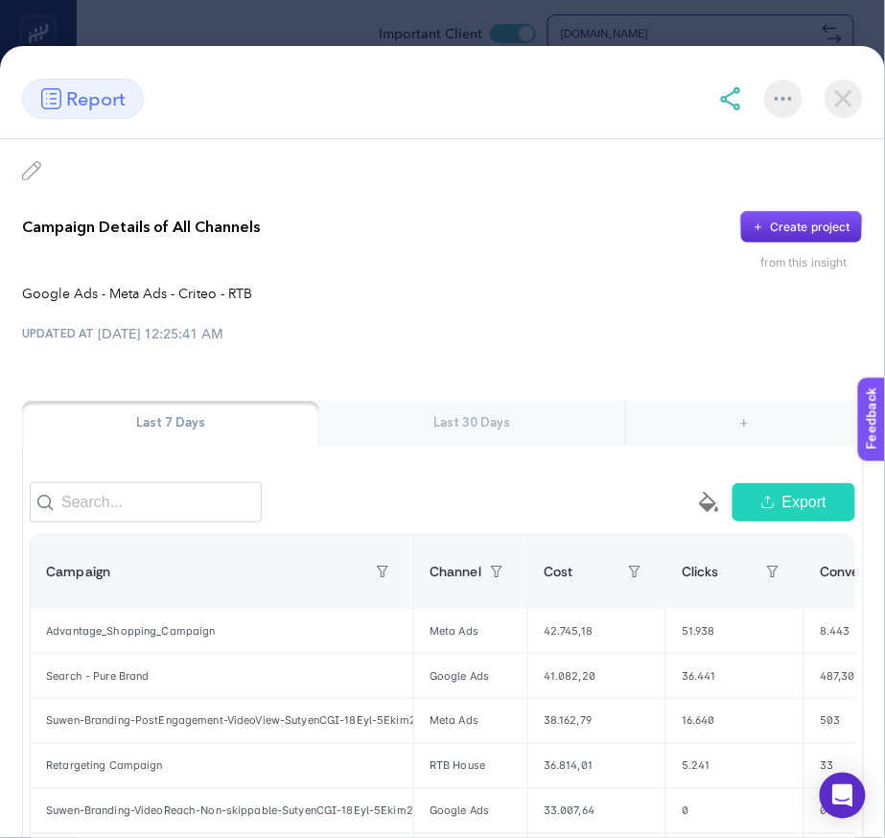
click at [506, 428] on div "Last 30 Days" at bounding box center [471, 423] width 305 height 45
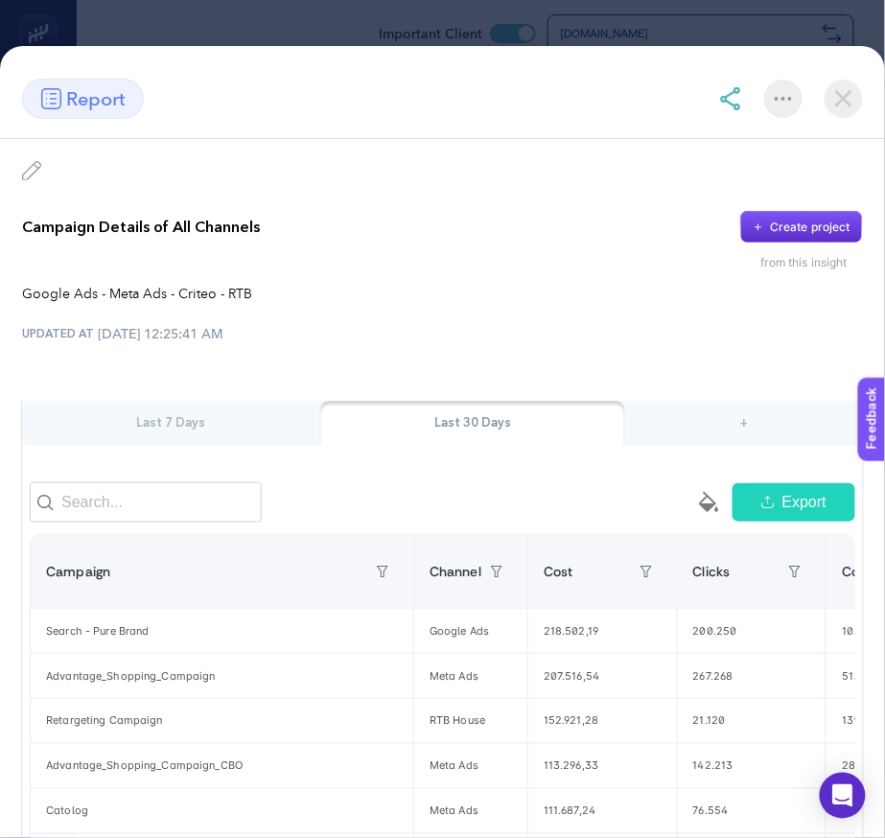
click at [854, 113] on img at bounding box center [844, 99] width 38 height 38
